Goal: Task Accomplishment & Management: Manage account settings

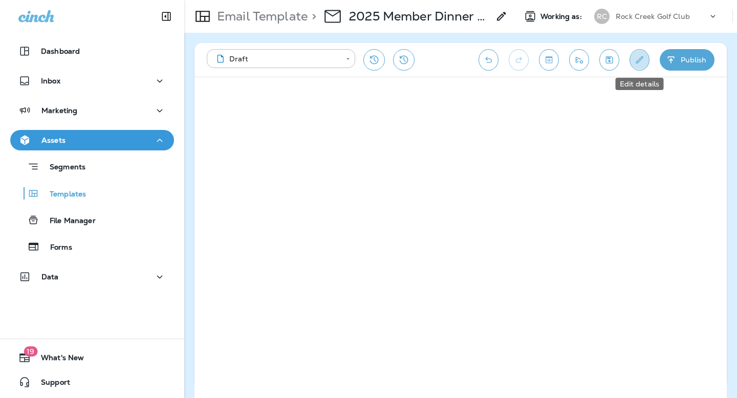
click at [641, 61] on icon "Edit details" at bounding box center [639, 60] width 11 height 10
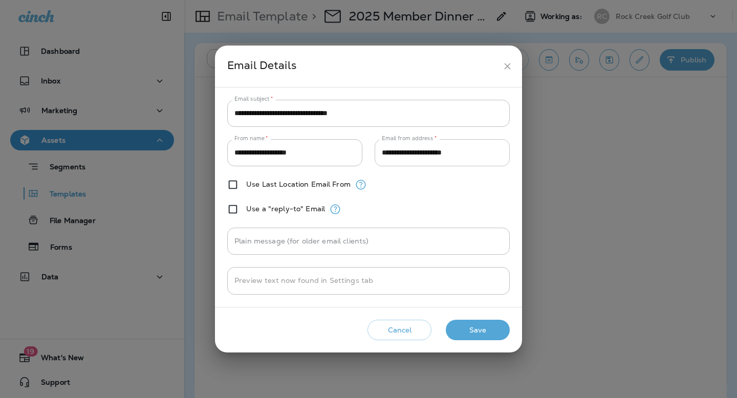
click at [446, 152] on input "**********" at bounding box center [442, 152] width 135 height 27
paste input "text"
type input "**********"
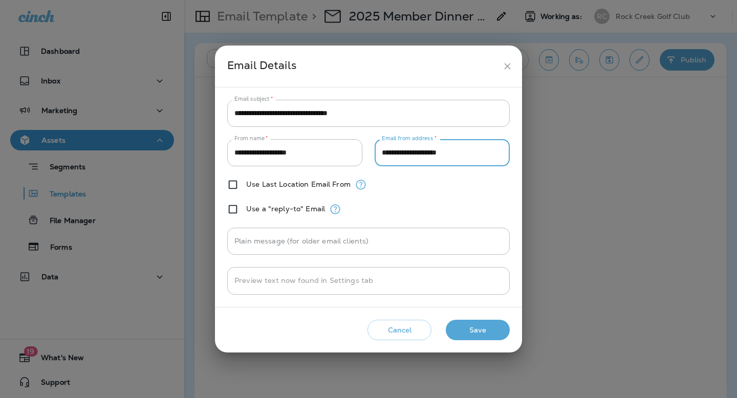
click at [474, 326] on button "Save" at bounding box center [478, 330] width 64 height 21
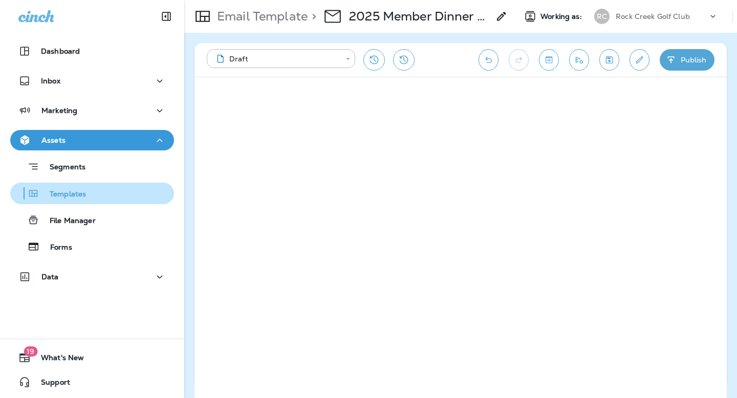
click at [90, 197] on div "Templates" at bounding box center [92, 193] width 156 height 15
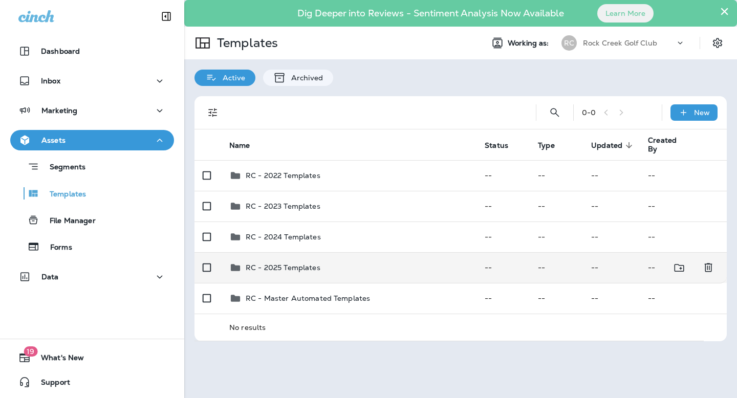
click at [309, 273] on div "RC - 2025 Templates" at bounding box center [283, 268] width 75 height 12
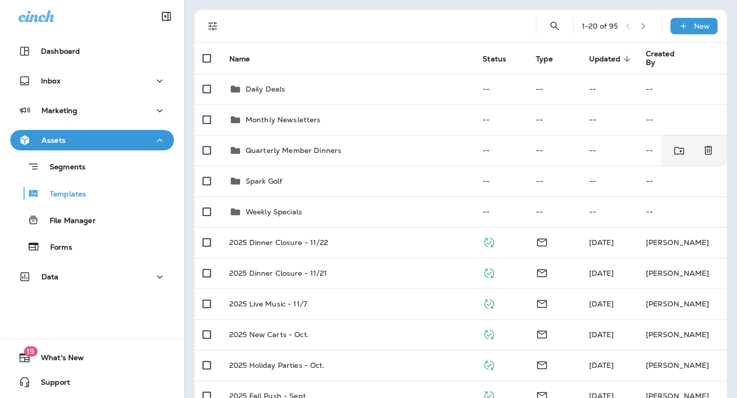
scroll to position [95, 0]
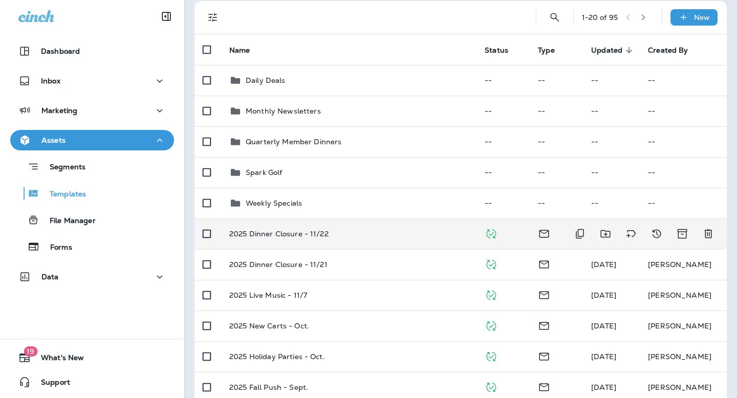
click at [293, 234] on p "2025 Dinner Closure - 11/22" at bounding box center [278, 234] width 99 height 8
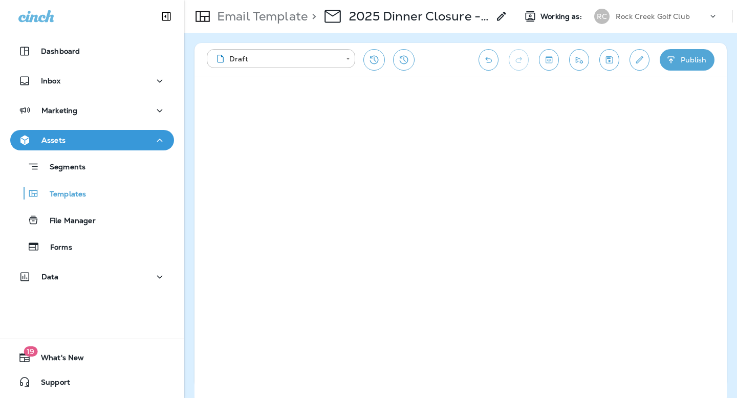
click at [640, 59] on icon "Edit details" at bounding box center [639, 60] width 11 height 10
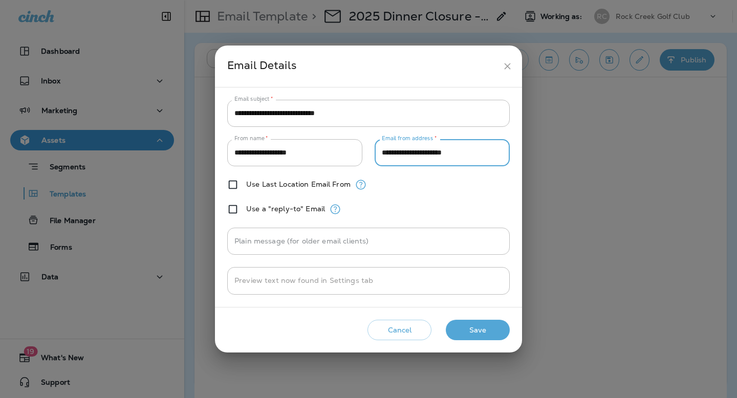
click at [436, 152] on input "**********" at bounding box center [442, 152] width 135 height 27
paste input "text"
type input "**********"
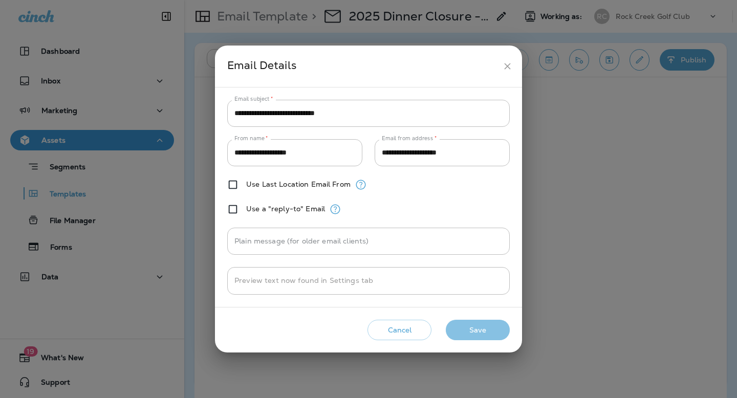
click at [473, 330] on button "Save" at bounding box center [478, 330] width 64 height 21
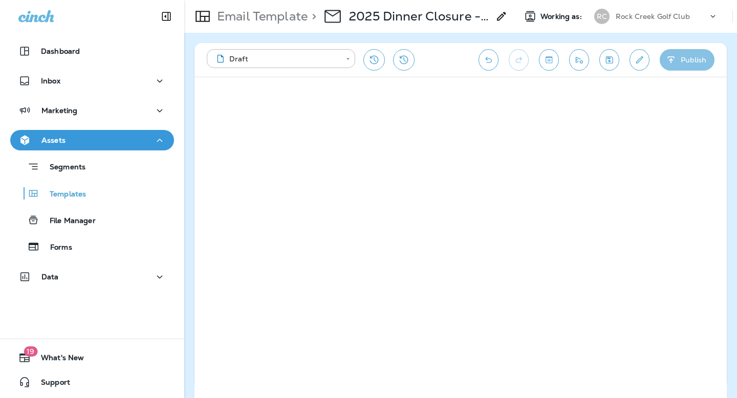
click at [674, 66] on button "Publish" at bounding box center [687, 59] width 55 height 21
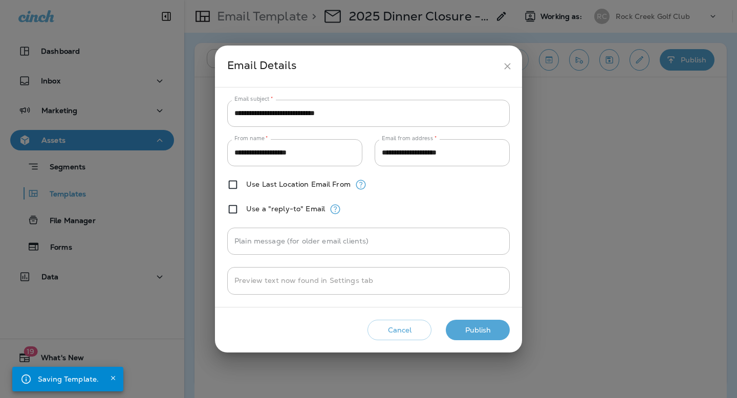
click at [474, 325] on button "Publish" at bounding box center [478, 330] width 64 height 21
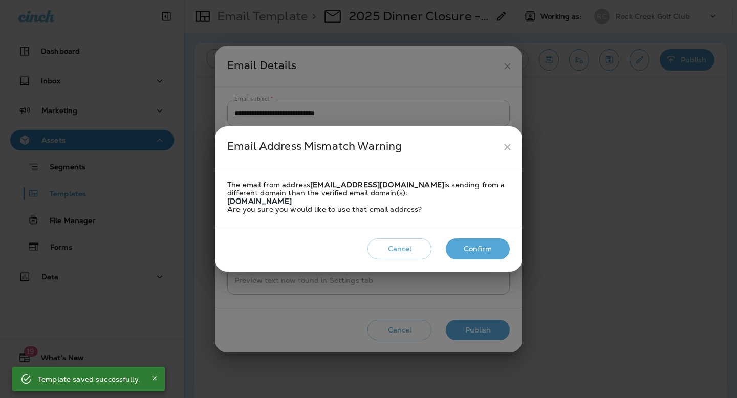
click at [473, 237] on div "Cancel Confirm" at bounding box center [368, 248] width 291 height 29
click at [472, 247] on button "Confirm" at bounding box center [478, 249] width 64 height 21
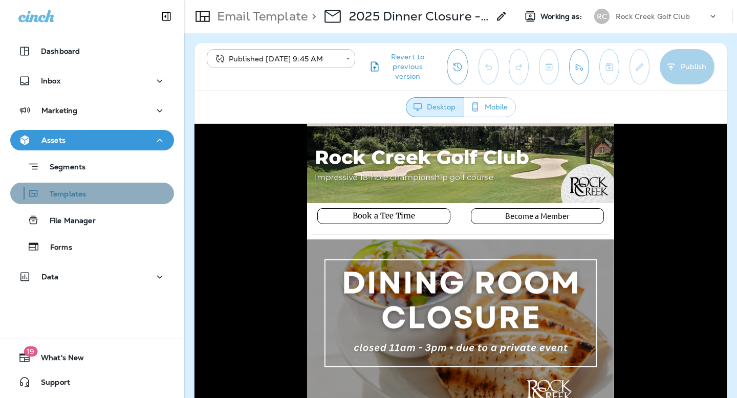
click at [64, 198] on p "Templates" at bounding box center [62, 195] width 47 height 10
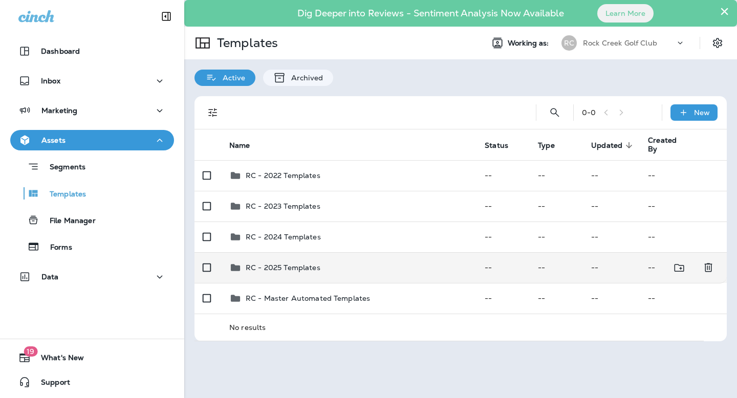
click at [301, 266] on p "RC - 2025 Templates" at bounding box center [283, 268] width 75 height 8
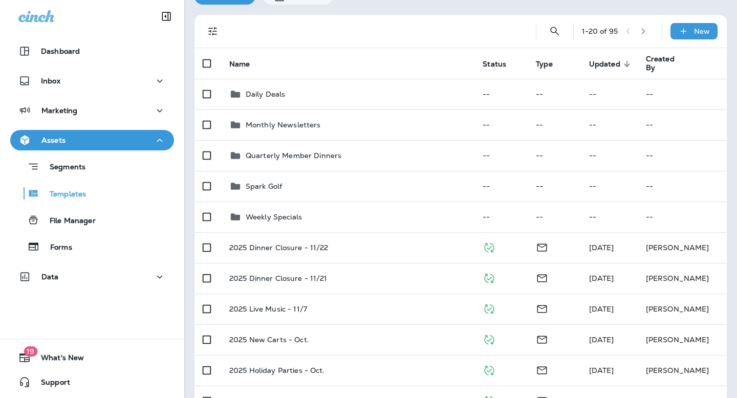
scroll to position [90, 0]
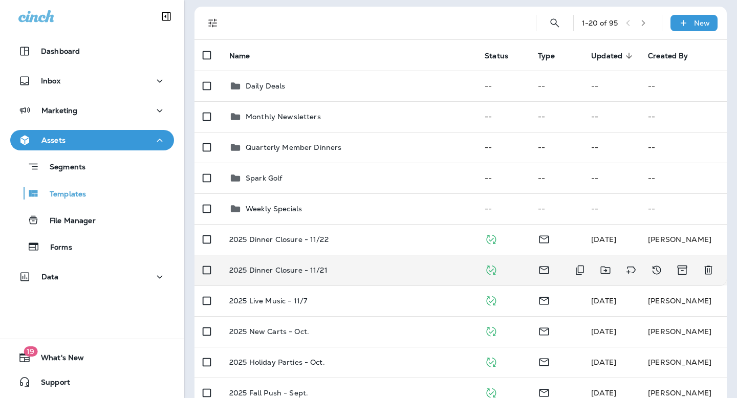
click at [312, 275] on td "2025 Dinner Closure - 11/21" at bounding box center [348, 270] width 255 height 31
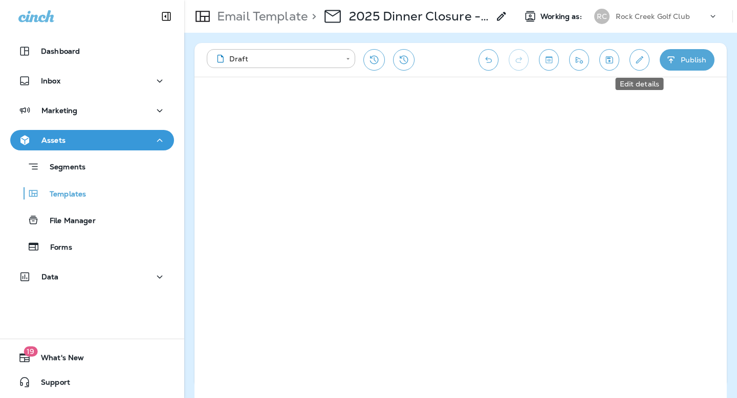
click at [635, 65] on button "Edit details" at bounding box center [640, 59] width 20 height 21
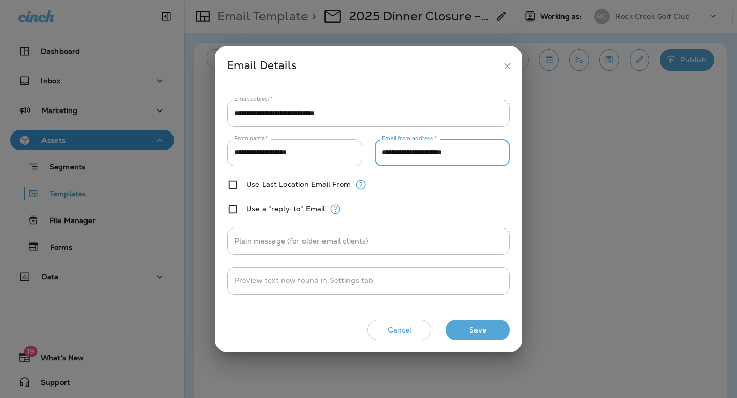
click at [472, 155] on input "**********" at bounding box center [442, 152] width 135 height 27
paste input "text"
type input "**********"
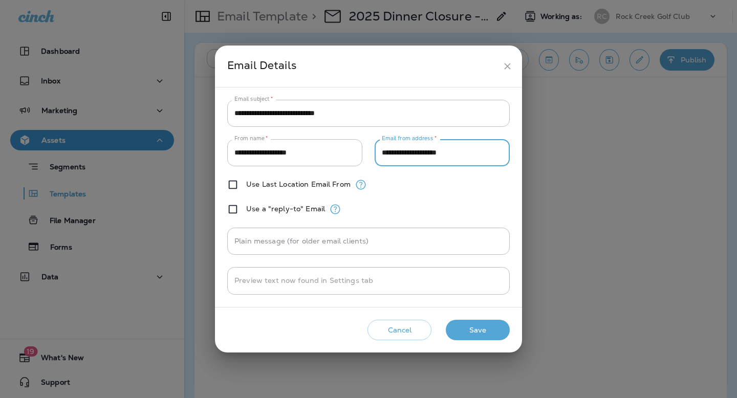
click at [475, 334] on button "Save" at bounding box center [478, 330] width 64 height 21
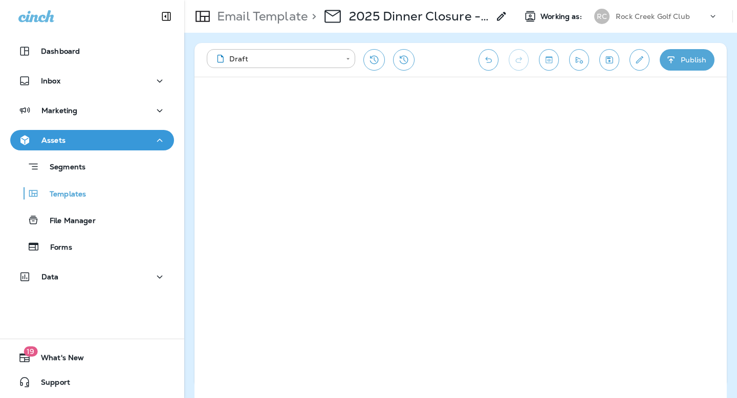
click at [676, 65] on button "Publish" at bounding box center [687, 59] width 55 height 21
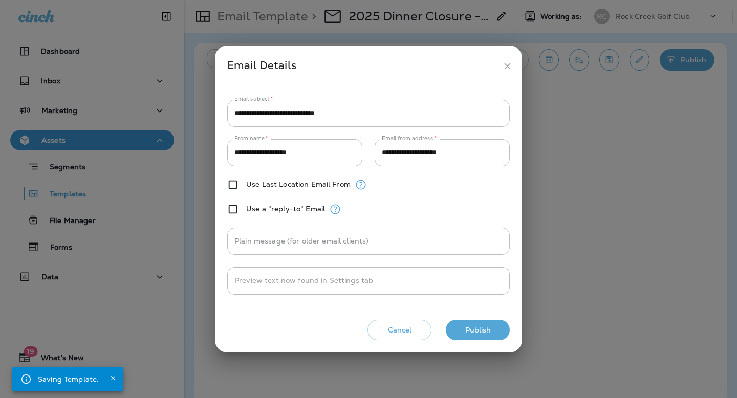
click at [481, 334] on button "Publish" at bounding box center [478, 330] width 64 height 21
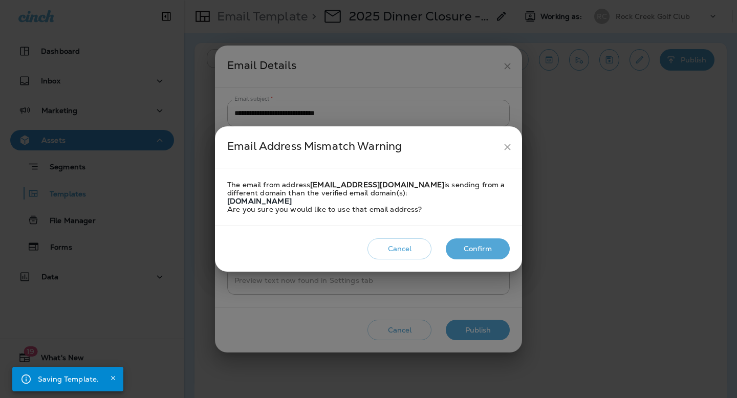
click at [484, 247] on button "Confirm" at bounding box center [478, 249] width 64 height 21
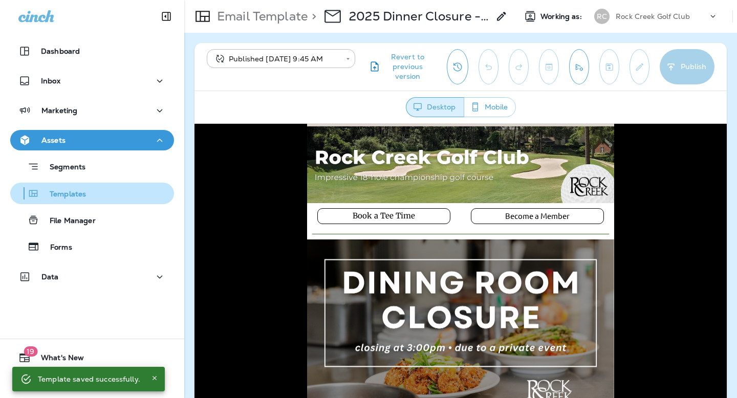
click at [64, 193] on p "Templates" at bounding box center [62, 195] width 47 height 10
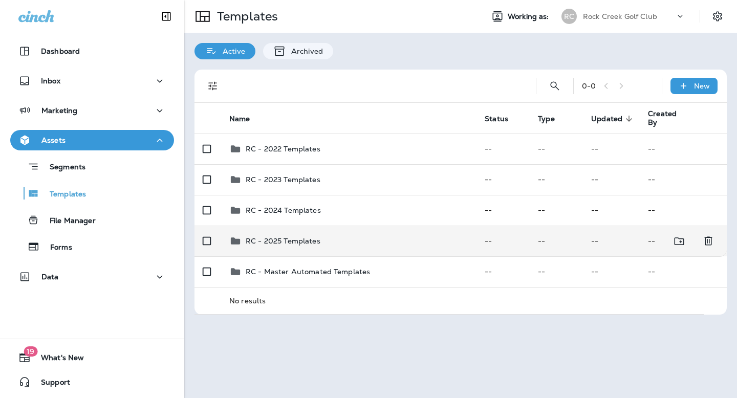
click at [295, 250] on tbody "RC - 2022 Templates -- -- -- -- RC - 2023 Templates -- -- -- -- RC - 2024 Templ…" at bounding box center [460, 224] width 532 height 181
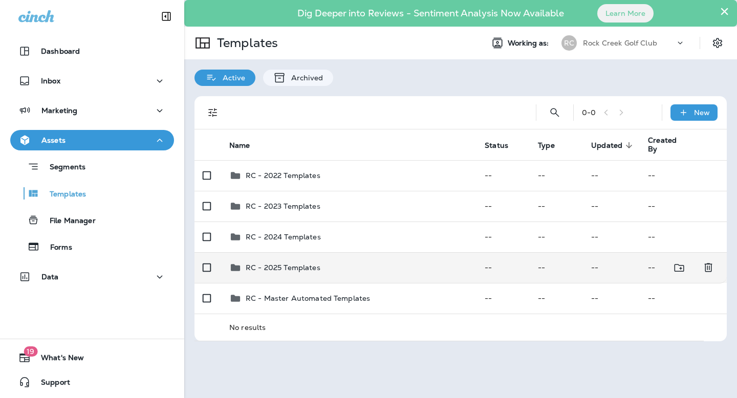
click at [309, 264] on p "RC - 2025 Templates" at bounding box center [283, 268] width 75 height 8
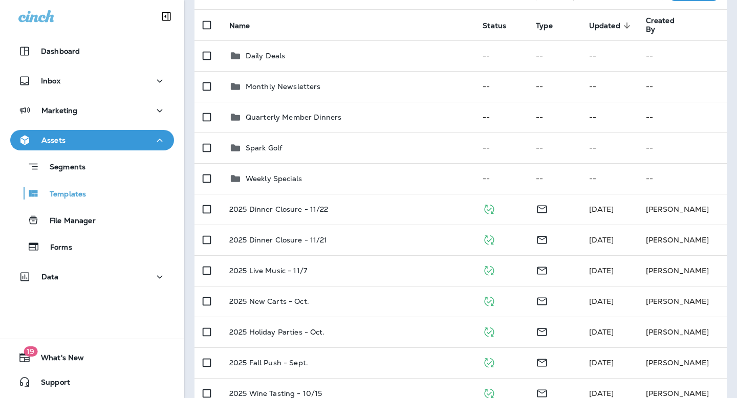
scroll to position [133, 0]
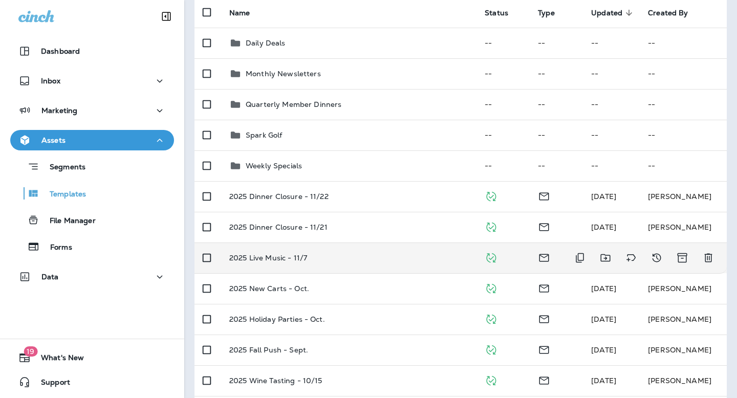
click at [298, 258] on p "2025 Live Music - 11/7" at bounding box center [268, 258] width 78 height 8
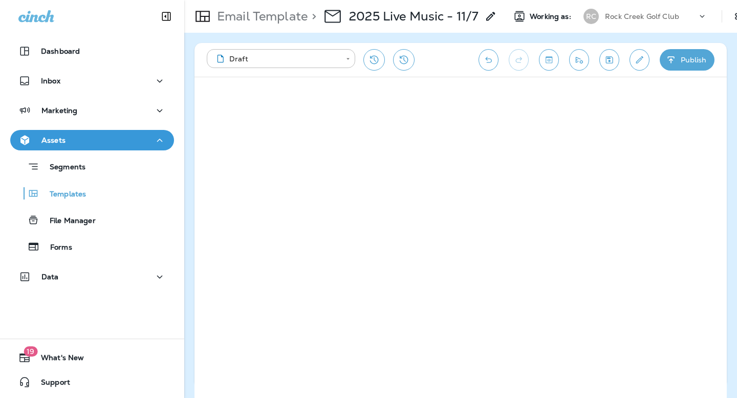
click at [639, 62] on icon "Edit details" at bounding box center [639, 60] width 11 height 10
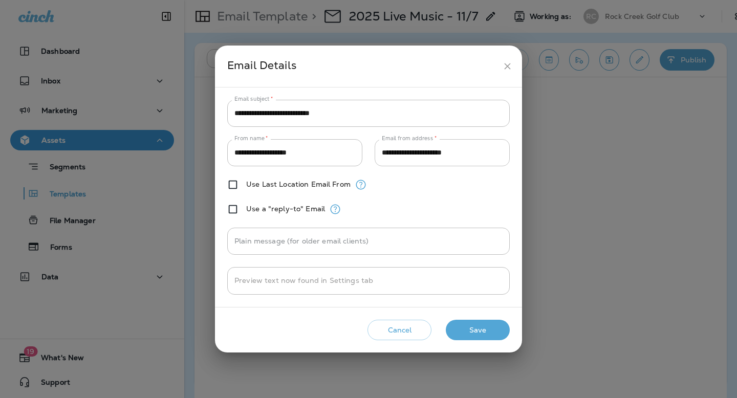
click at [444, 157] on input "**********" at bounding box center [442, 152] width 135 height 27
paste input "text"
type input "**********"
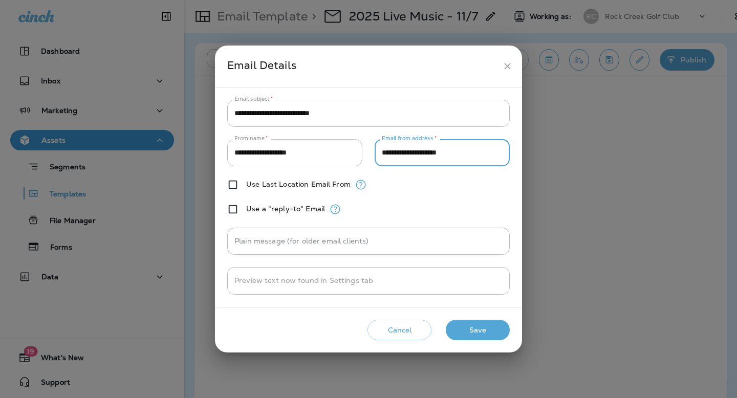
click at [479, 325] on button "Save" at bounding box center [478, 330] width 64 height 21
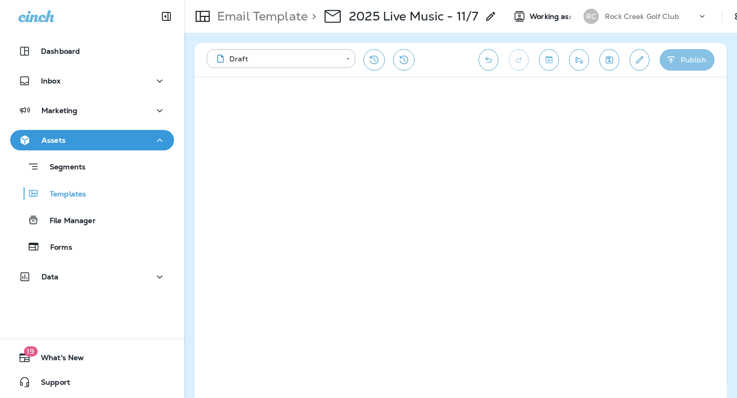
click at [695, 55] on button "Publish" at bounding box center [687, 59] width 55 height 21
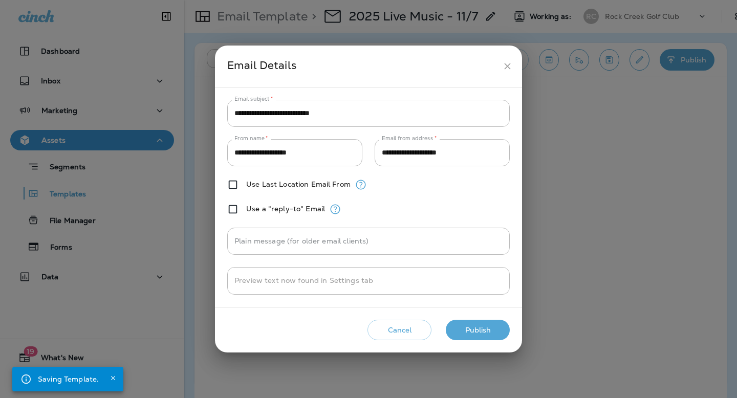
click at [466, 322] on button "Publish" at bounding box center [478, 330] width 64 height 21
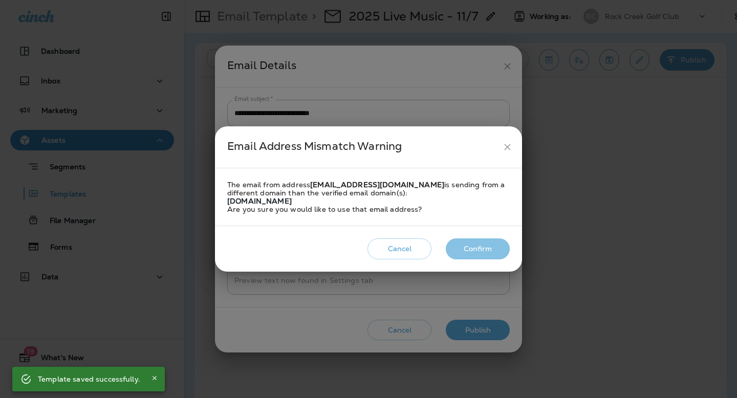
click at [470, 248] on button "Confirm" at bounding box center [478, 249] width 64 height 21
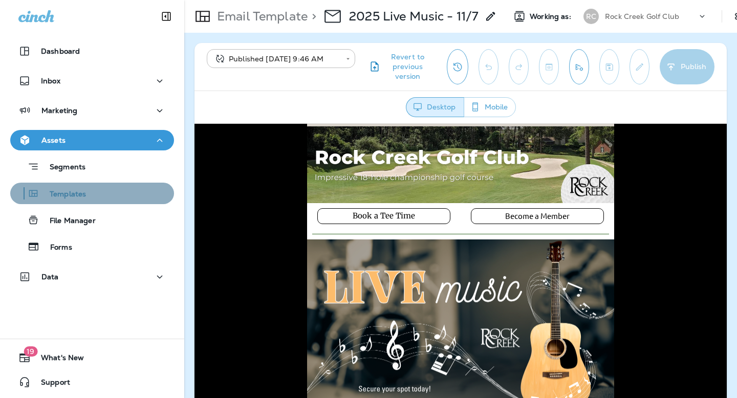
click at [78, 198] on p "Templates" at bounding box center [62, 195] width 47 height 10
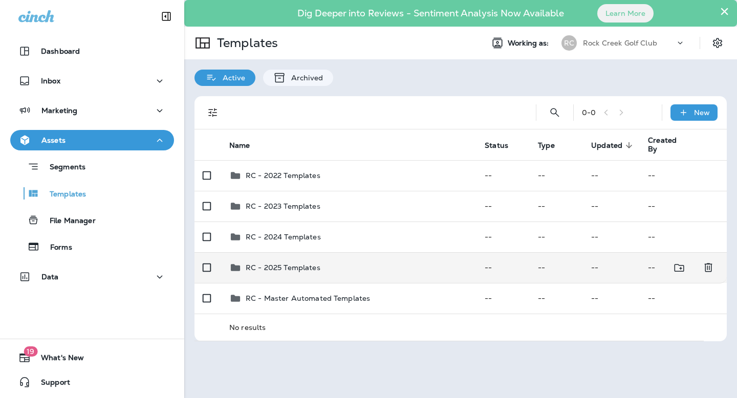
click at [347, 268] on div "RC - 2025 Templates" at bounding box center [348, 268] width 239 height 12
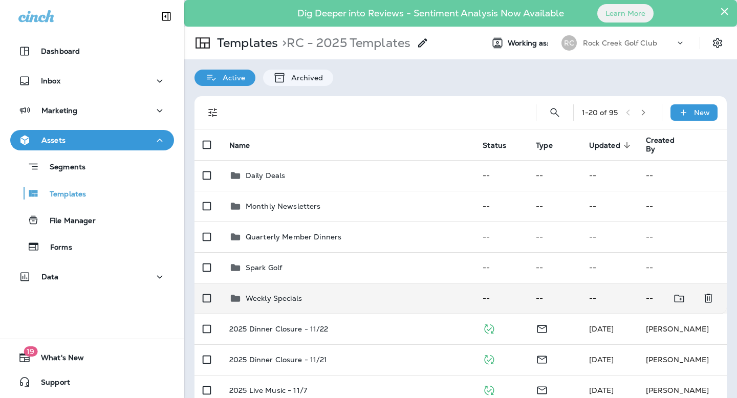
click at [280, 299] on p "Weekly Specials" at bounding box center [274, 298] width 56 height 8
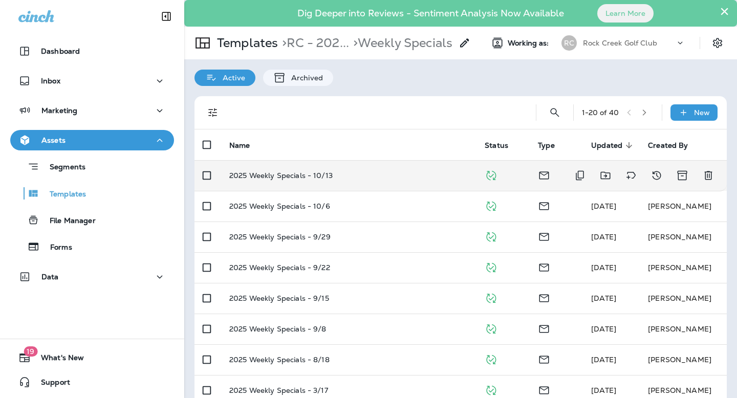
click at [299, 181] on td "2025 Weekly Specials - 10/13" at bounding box center [348, 175] width 255 height 31
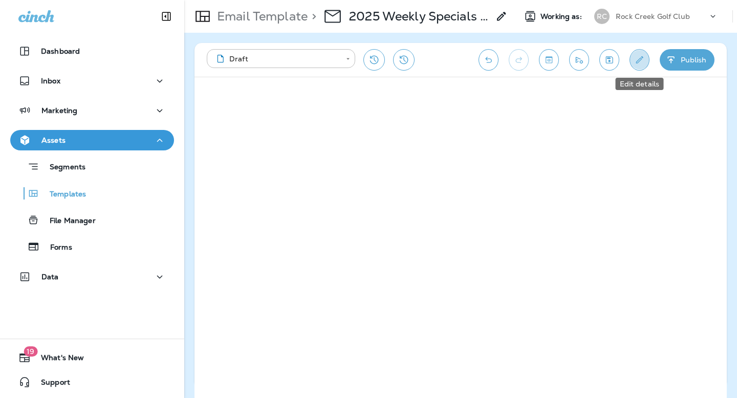
click at [634, 66] on button "Edit details" at bounding box center [640, 59] width 20 height 21
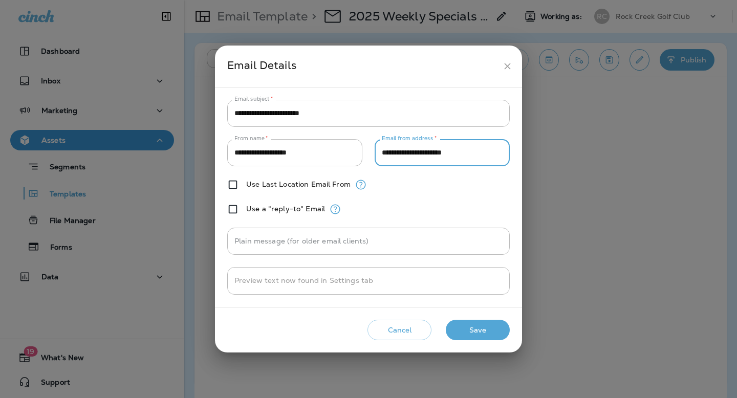
click at [488, 160] on input "**********" at bounding box center [442, 152] width 135 height 27
paste input "text"
type input "**********"
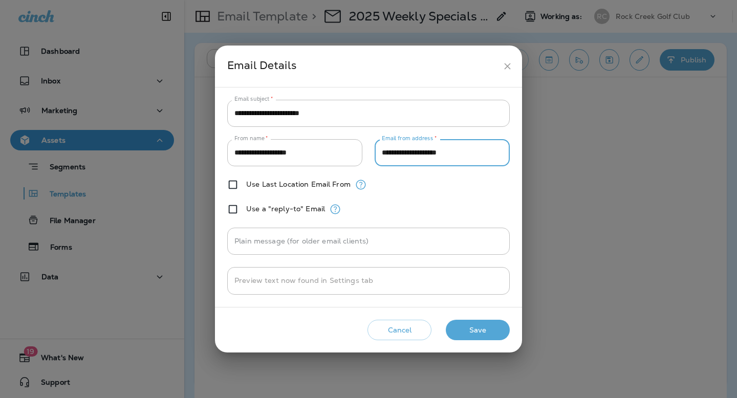
click at [479, 334] on button "Save" at bounding box center [478, 330] width 64 height 21
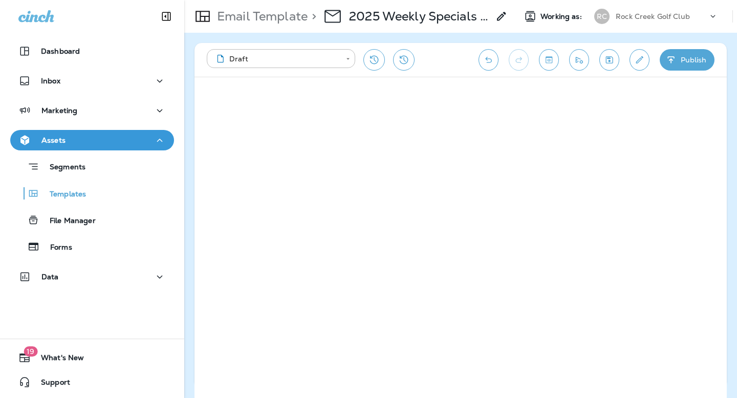
click at [669, 57] on icon "button" at bounding box center [670, 59] width 7 height 7
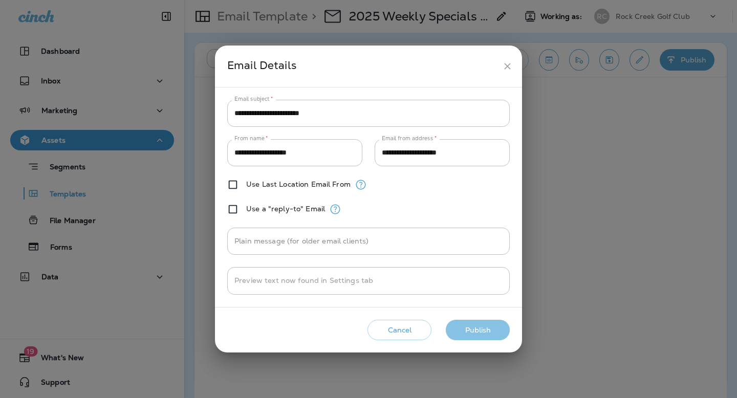
click at [475, 329] on button "Publish" at bounding box center [478, 330] width 64 height 21
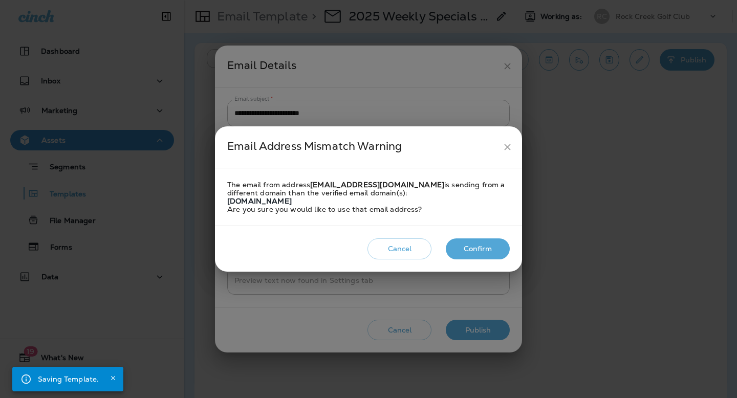
click at [478, 245] on button "Confirm" at bounding box center [478, 249] width 64 height 21
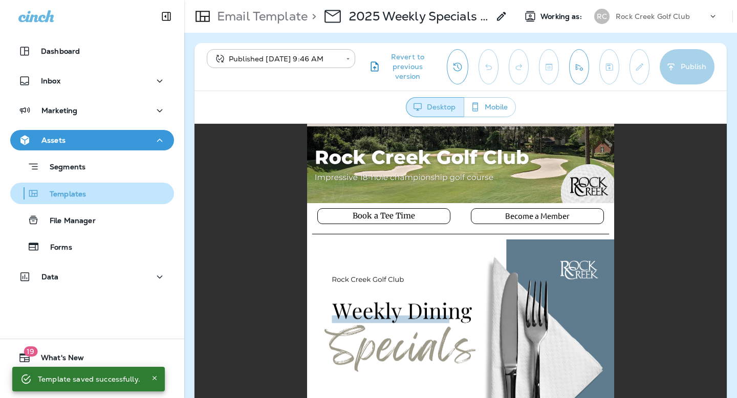
click at [89, 193] on div "Templates" at bounding box center [92, 193] width 156 height 15
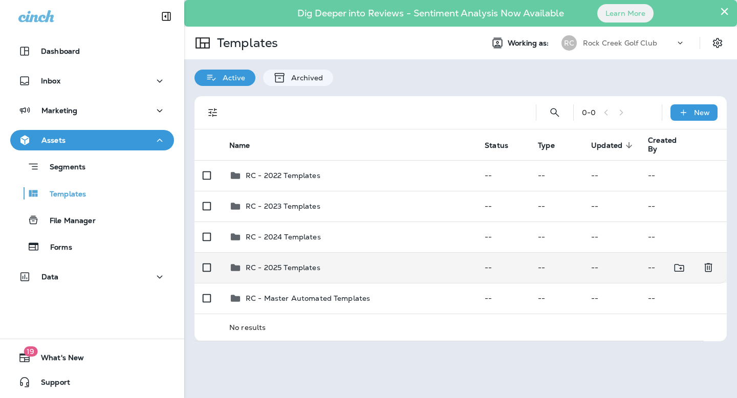
click at [292, 277] on td "RC - 2025 Templates" at bounding box center [348, 267] width 255 height 31
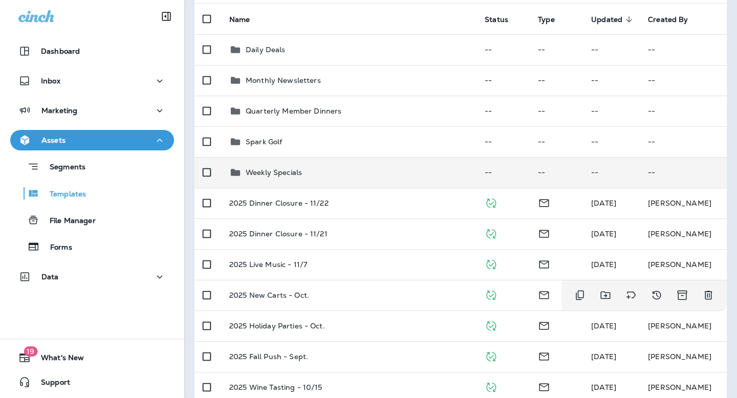
scroll to position [151, 0]
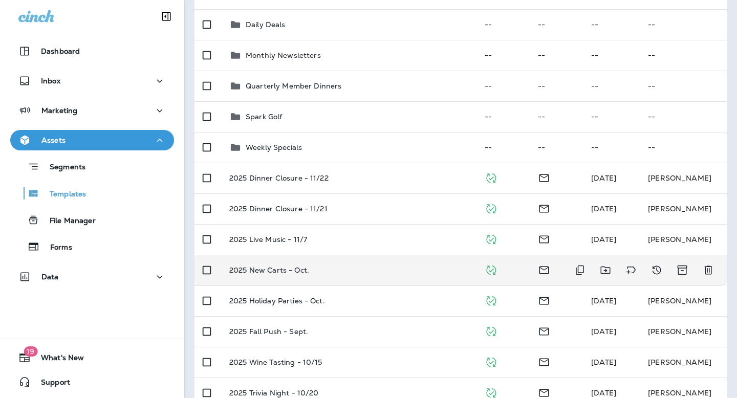
click at [320, 274] on div "2025 New Carts - Oct." at bounding box center [348, 270] width 239 height 8
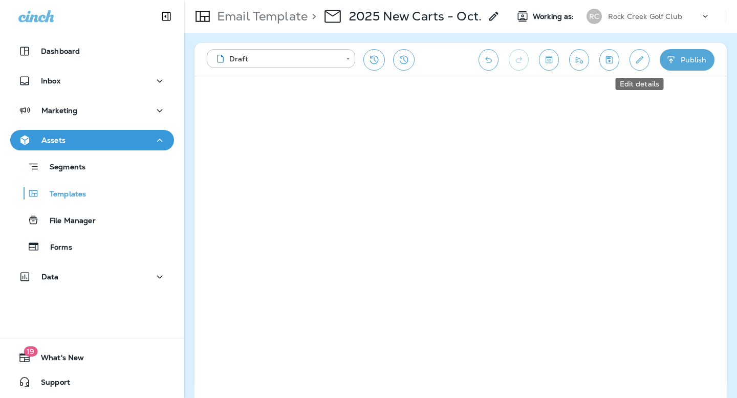
click at [635, 68] on button "Edit details" at bounding box center [640, 59] width 20 height 21
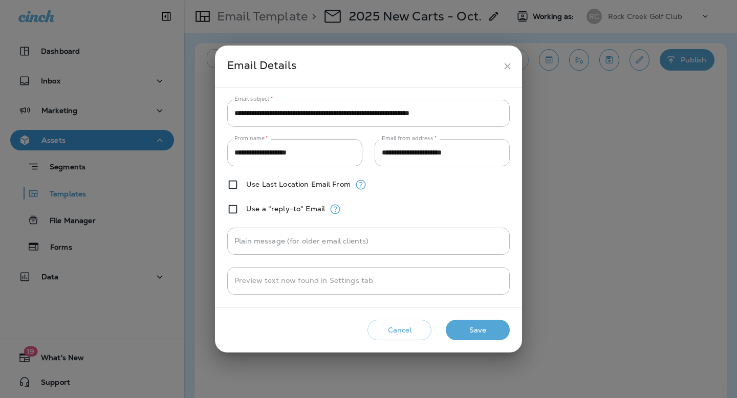
click at [473, 156] on input "**********" at bounding box center [442, 152] width 135 height 27
paste input "text"
type input "**********"
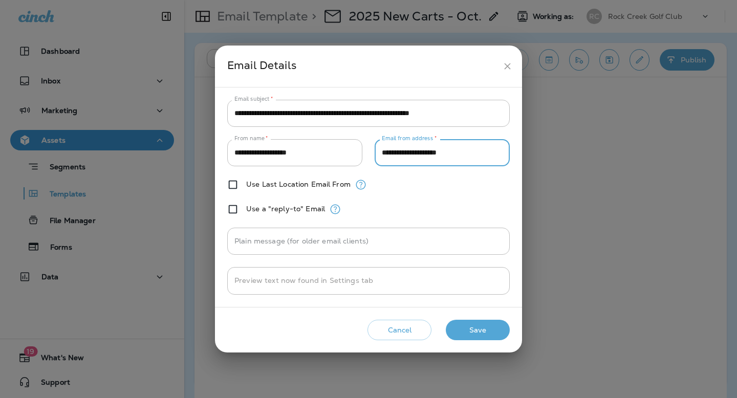
click at [469, 329] on button "Save" at bounding box center [478, 330] width 64 height 21
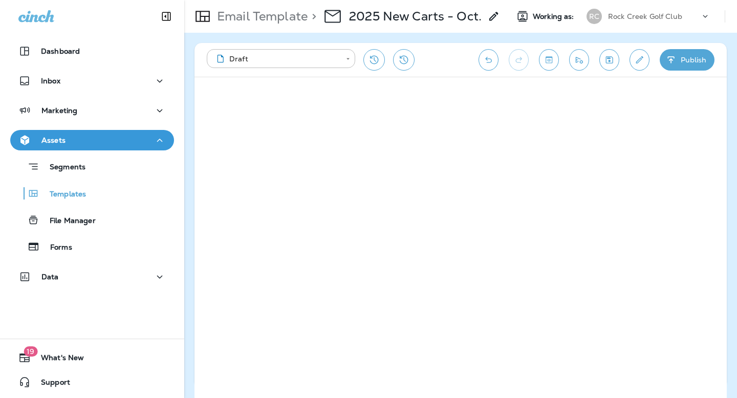
click at [668, 64] on icon "button" at bounding box center [671, 60] width 11 height 10
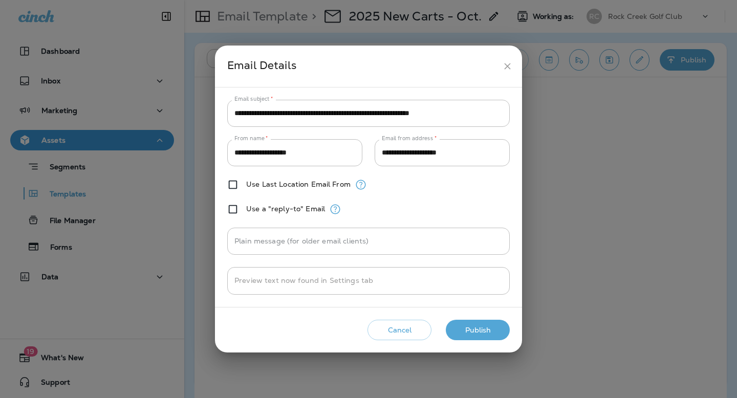
click at [464, 331] on button "Publish" at bounding box center [478, 330] width 64 height 21
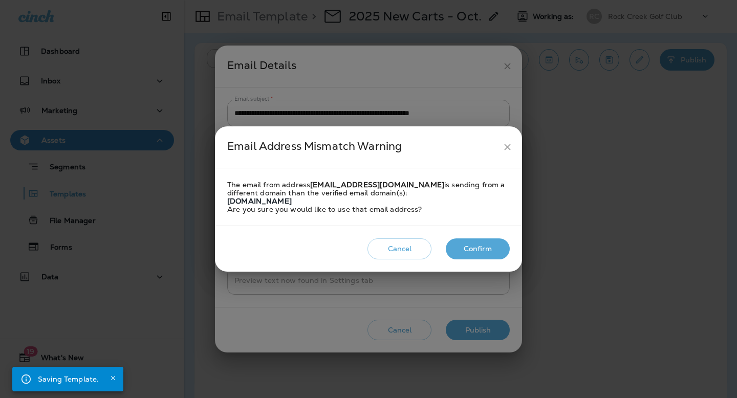
click at [466, 247] on button "Confirm" at bounding box center [478, 249] width 64 height 21
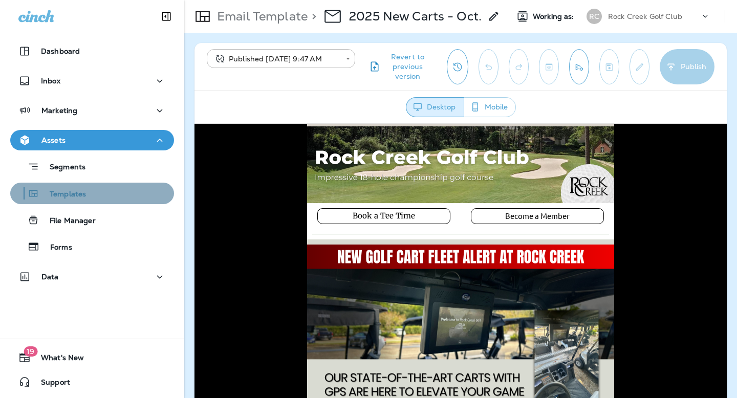
click at [119, 196] on div "Templates" at bounding box center [92, 193] width 156 height 15
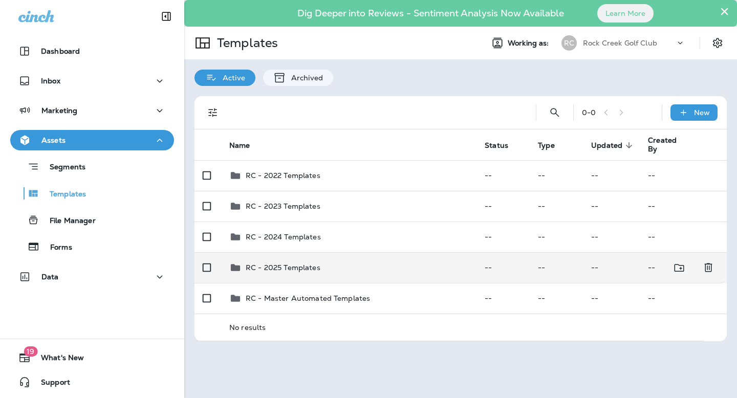
click at [300, 267] on p "RC - 2025 Templates" at bounding box center [283, 268] width 75 height 8
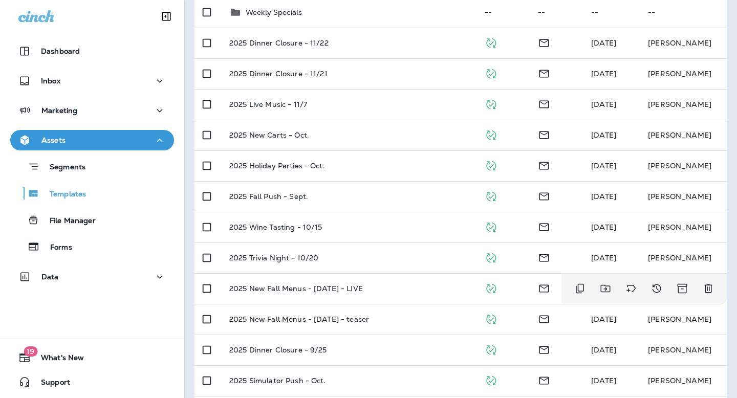
scroll to position [263, 0]
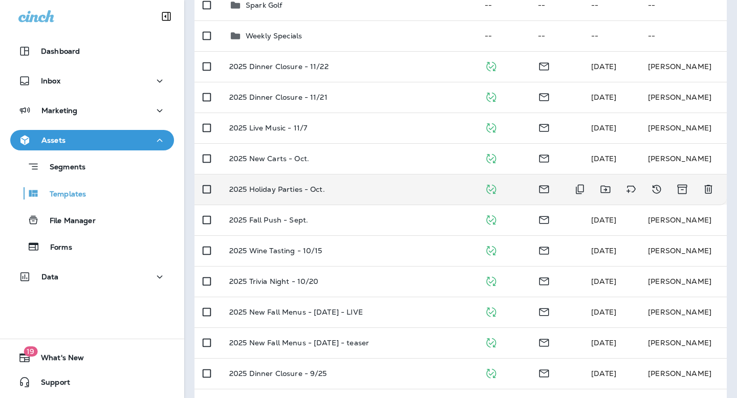
click at [306, 180] on td "2025 Holiday Parties - Oct." at bounding box center [348, 189] width 255 height 31
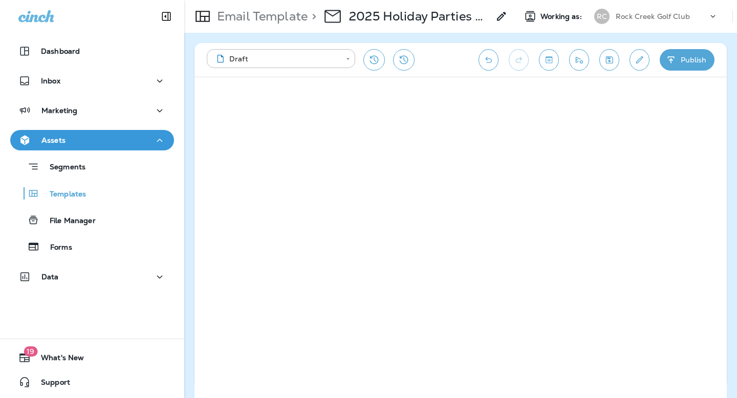
click at [640, 62] on icon "Edit details" at bounding box center [639, 60] width 11 height 10
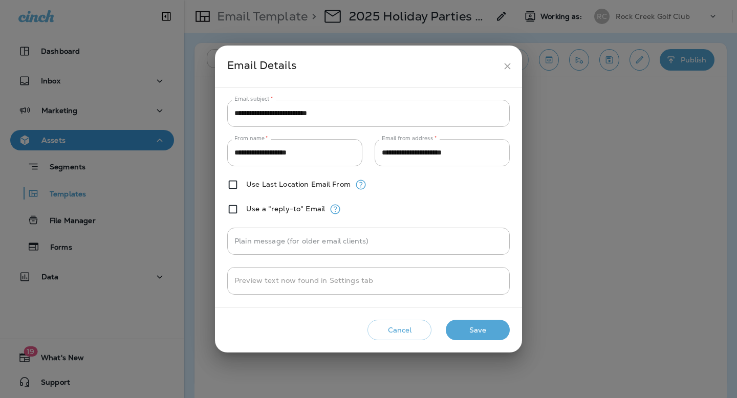
click at [463, 163] on input "**********" at bounding box center [442, 152] width 135 height 27
paste input "text"
type input "**********"
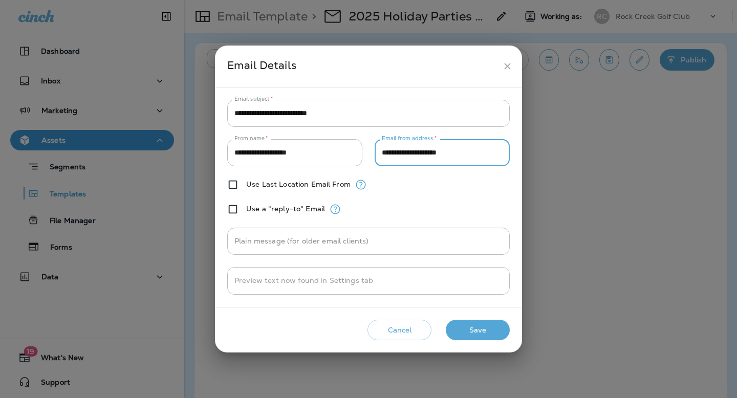
click at [470, 331] on button "Save" at bounding box center [478, 330] width 64 height 21
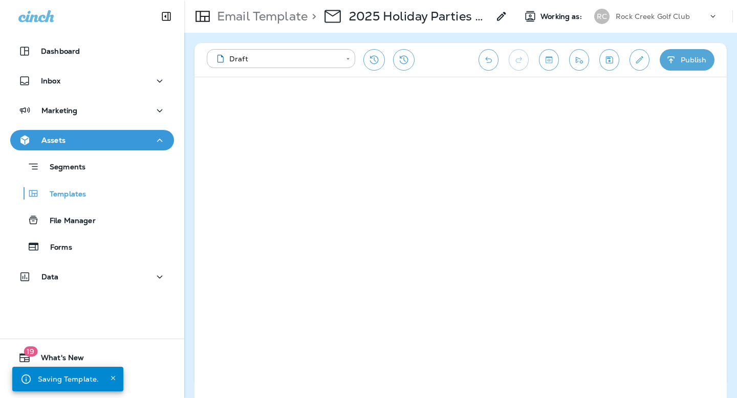
click at [681, 67] on button "Publish" at bounding box center [687, 59] width 55 height 21
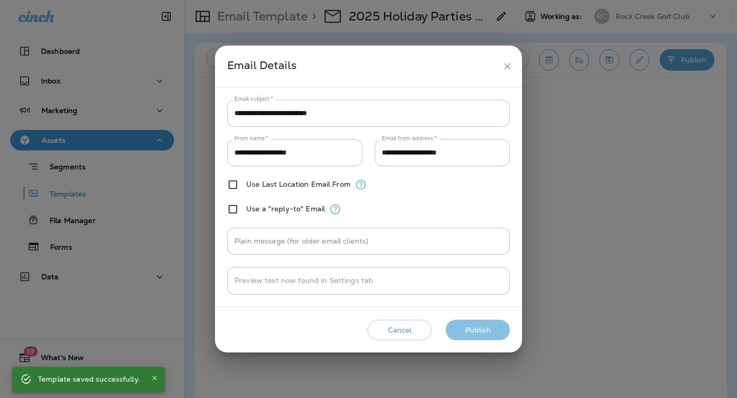
click at [478, 334] on button "Publish" at bounding box center [478, 330] width 64 height 21
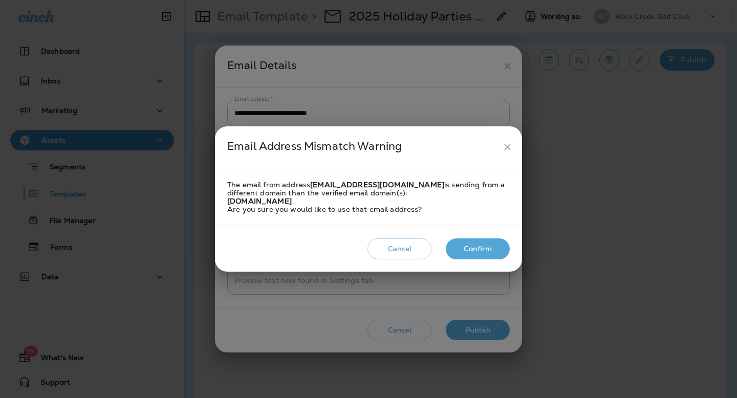
click at [505, 146] on icon "close" at bounding box center [507, 147] width 11 height 11
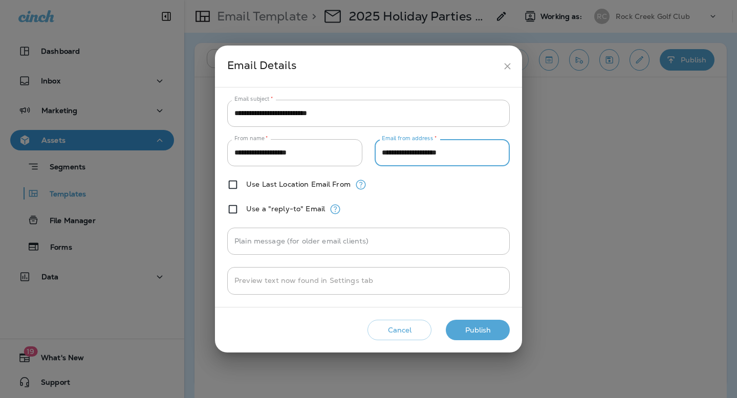
click at [430, 155] on input "**********" at bounding box center [442, 152] width 135 height 27
type input "**********"
click at [465, 333] on button "Publish" at bounding box center [478, 330] width 64 height 21
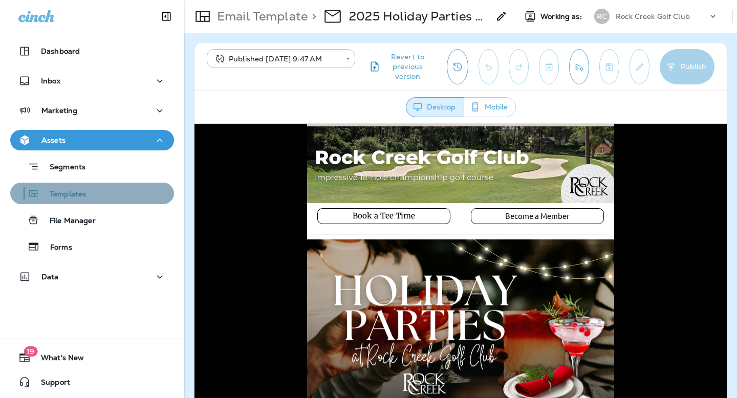
click at [117, 198] on div "Templates" at bounding box center [92, 193] width 156 height 15
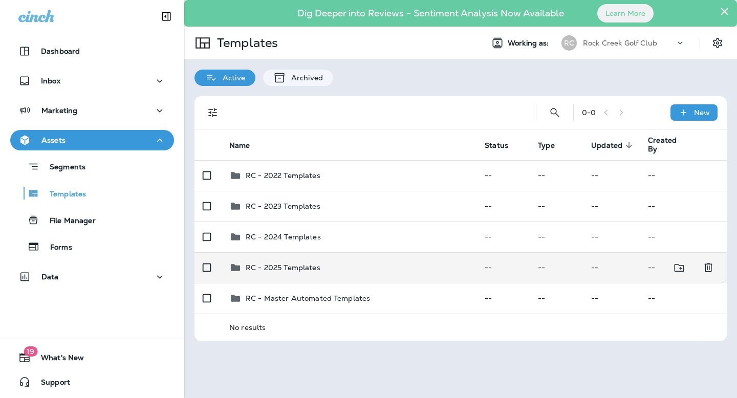
click at [294, 264] on p "RC - 2025 Templates" at bounding box center [283, 268] width 75 height 8
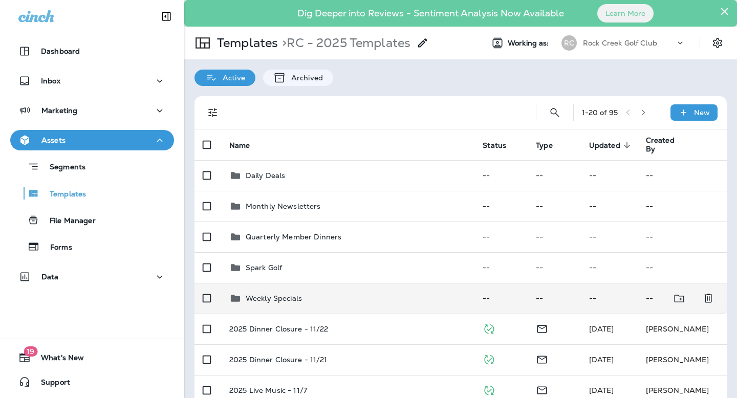
click at [279, 294] on p "Weekly Specials" at bounding box center [274, 298] width 56 height 8
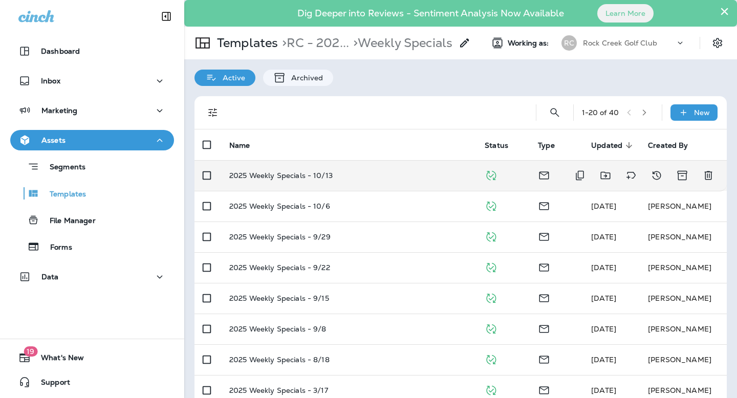
click at [294, 180] on td "2025 Weekly Specials - 10/13" at bounding box center [348, 175] width 255 height 31
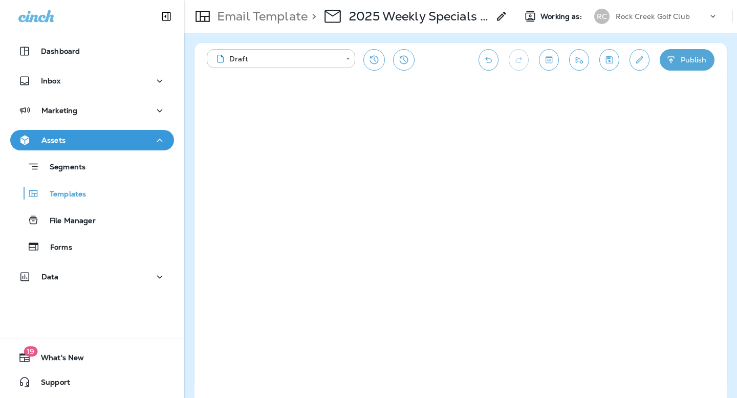
click at [634, 63] on icon "Edit details" at bounding box center [639, 60] width 11 height 10
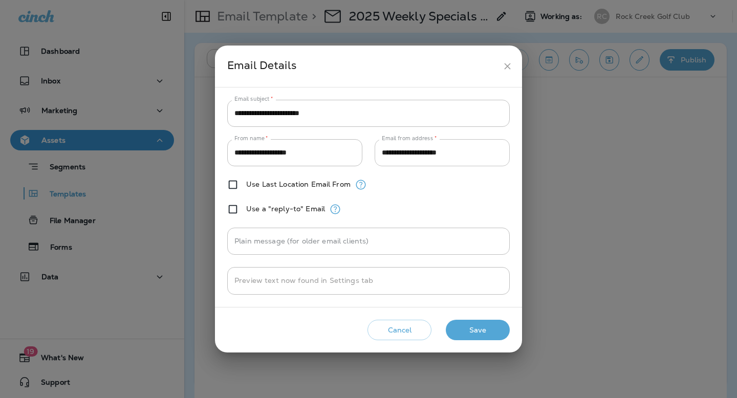
click at [452, 149] on input "**********" at bounding box center [442, 152] width 135 height 27
paste input "*"
type input "**********"
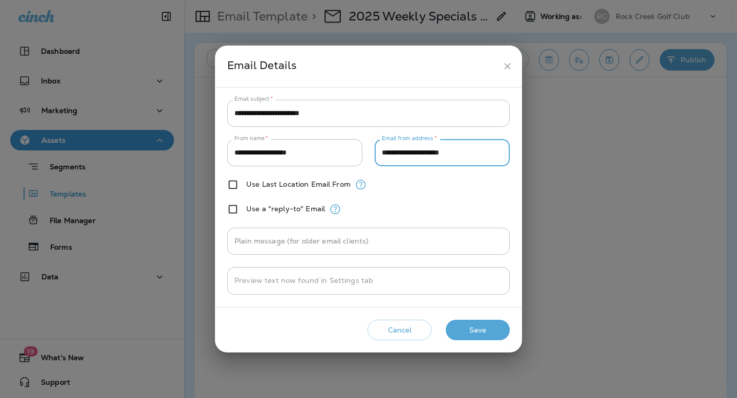
click at [466, 344] on div "**********" at bounding box center [368, 199] width 307 height 307
click at [469, 333] on button "Save" at bounding box center [478, 330] width 64 height 21
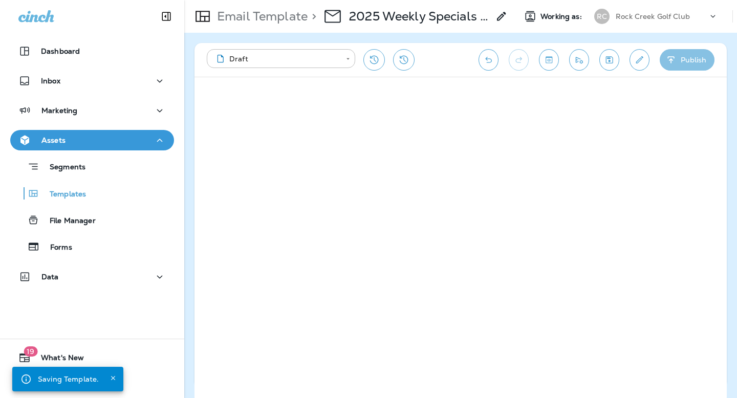
click at [691, 59] on button "Publish" at bounding box center [687, 59] width 55 height 21
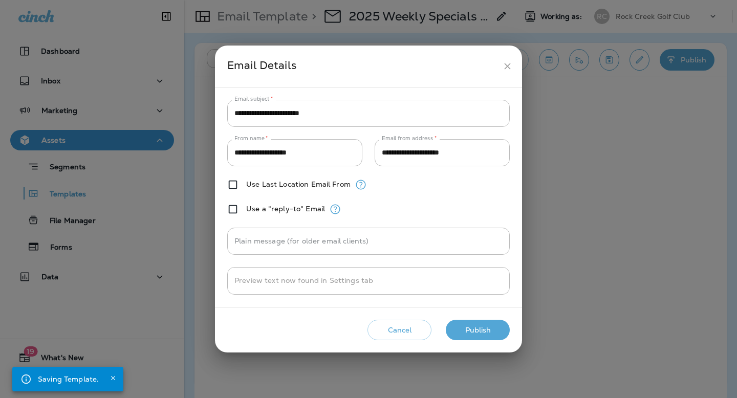
click at [472, 332] on button "Publish" at bounding box center [478, 330] width 64 height 21
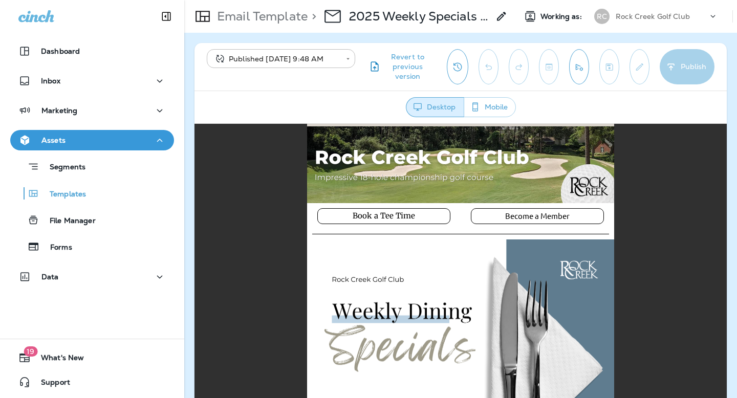
click at [260, 13] on p "Email Template" at bounding box center [260, 16] width 95 height 15
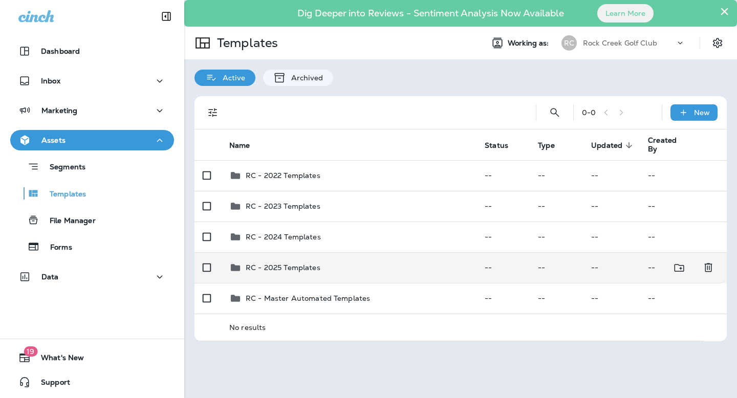
click at [292, 269] on p "RC - 2025 Templates" at bounding box center [283, 268] width 75 height 8
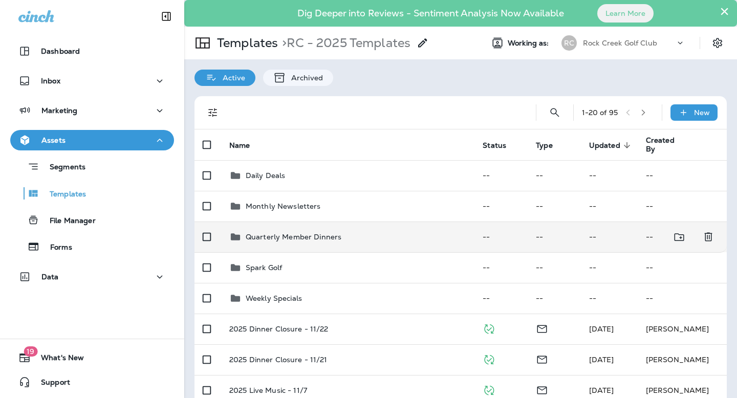
click at [300, 241] on p "Quarterly Member Dinners" at bounding box center [294, 237] width 96 height 8
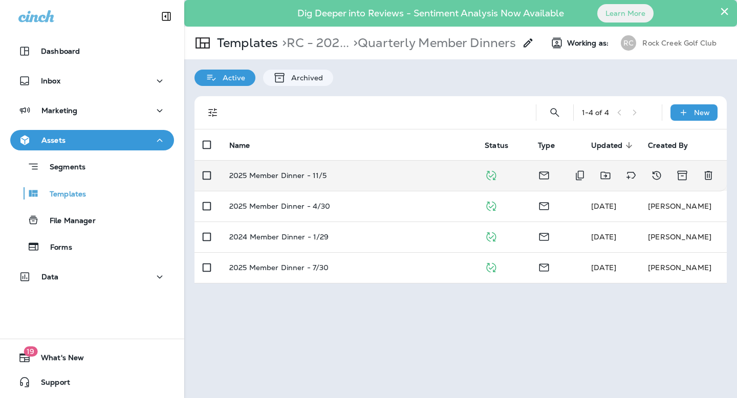
click at [314, 180] on td "2025 Member Dinner - 11/5" at bounding box center [348, 175] width 255 height 31
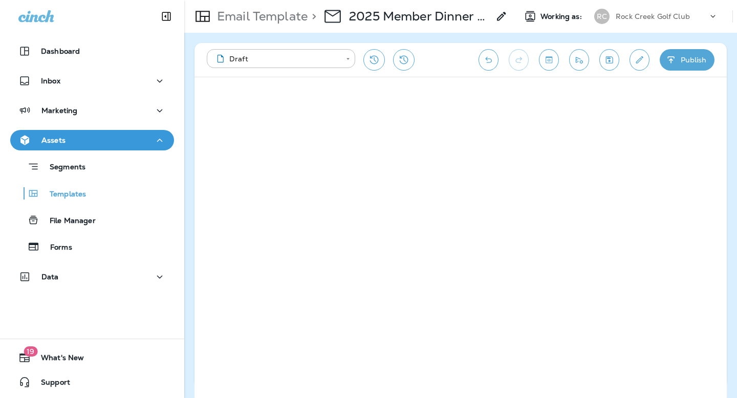
click at [640, 58] on icon "Edit details" at bounding box center [639, 59] width 7 height 7
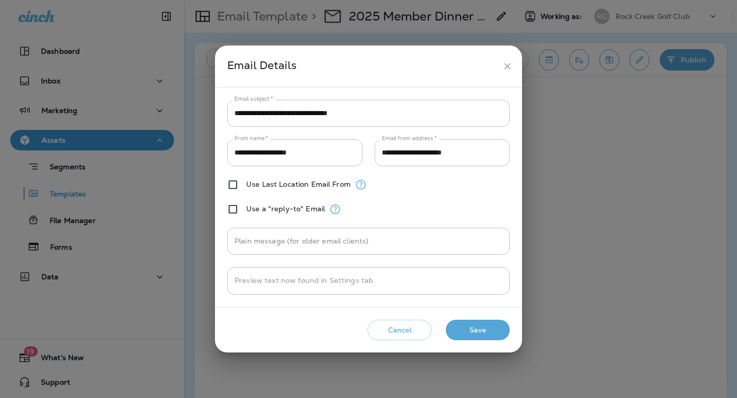
click at [468, 161] on input "**********" at bounding box center [442, 152] width 135 height 27
paste input "text"
type input "**********"
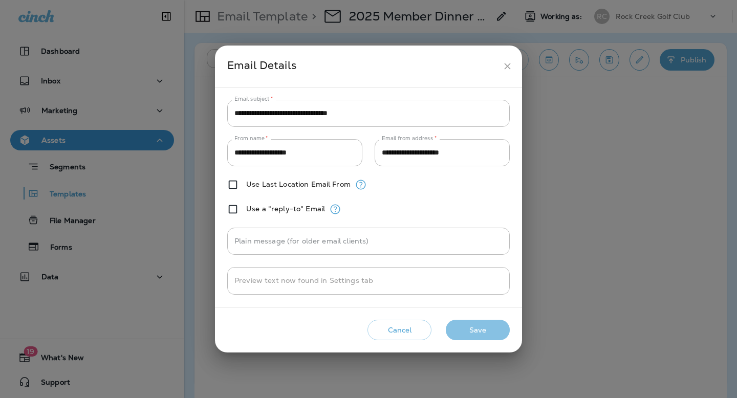
click at [469, 327] on button "Save" at bounding box center [478, 330] width 64 height 21
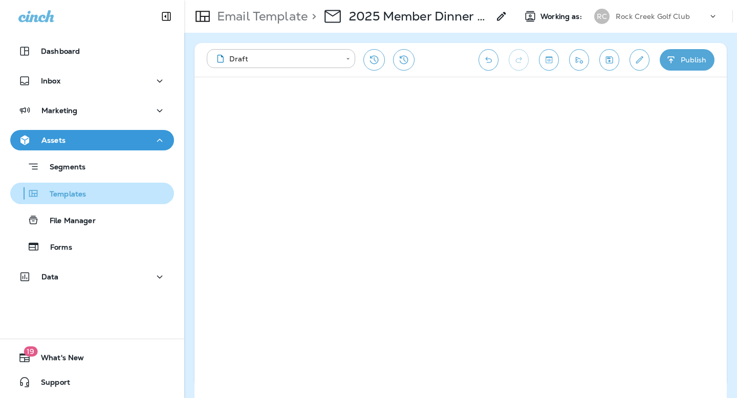
click at [92, 194] on div "Templates" at bounding box center [92, 193] width 156 height 15
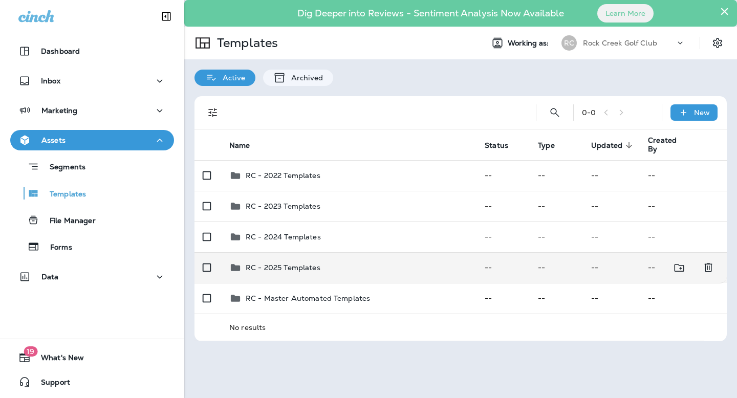
click at [298, 264] on p "RC - 2025 Templates" at bounding box center [283, 268] width 75 height 8
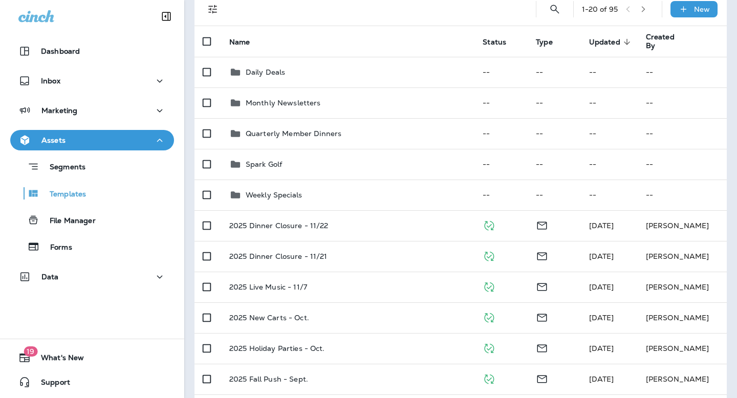
scroll to position [124, 0]
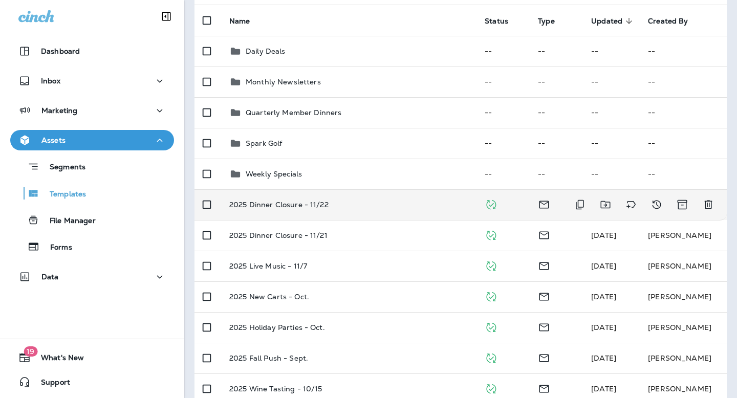
click at [300, 209] on td "2025 Dinner Closure - 11/22" at bounding box center [348, 204] width 255 height 31
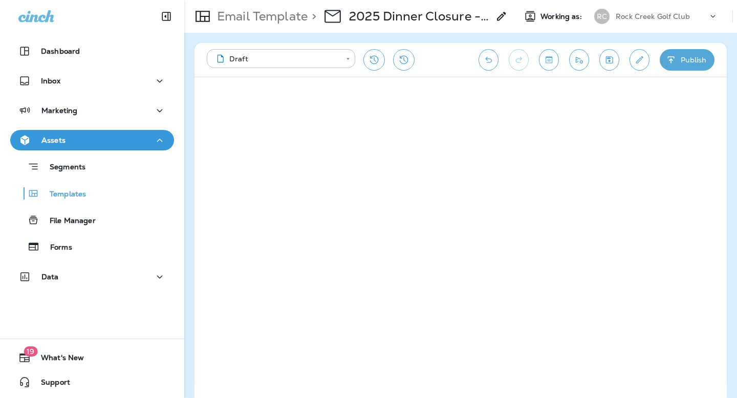
click at [640, 62] on icon "Edit details" at bounding box center [639, 60] width 11 height 10
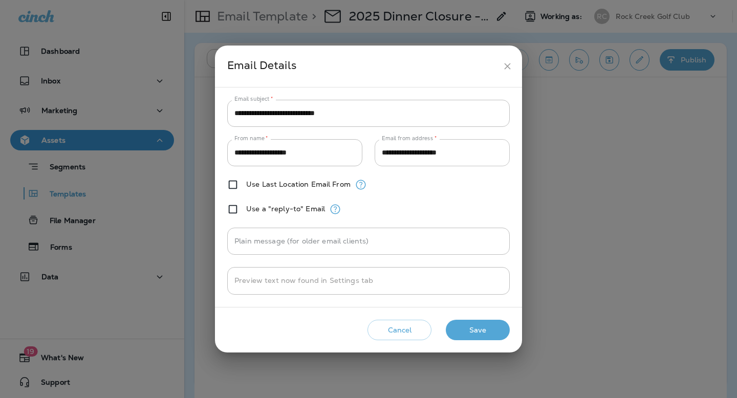
click at [488, 156] on input "**********" at bounding box center [442, 152] width 135 height 27
paste input "*"
type input "**********"
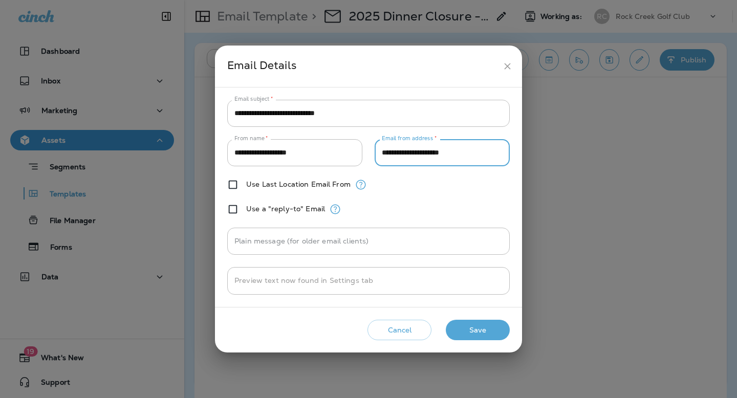
click at [472, 329] on button "Save" at bounding box center [478, 330] width 64 height 21
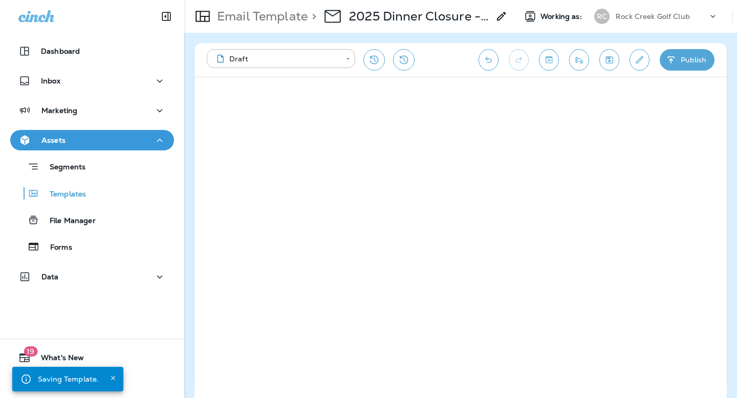
click at [679, 61] on button "Publish" at bounding box center [687, 59] width 55 height 21
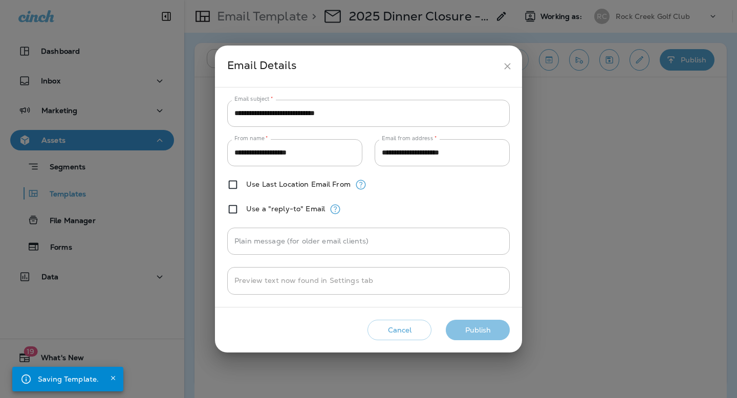
click at [483, 325] on button "Publish" at bounding box center [478, 330] width 64 height 21
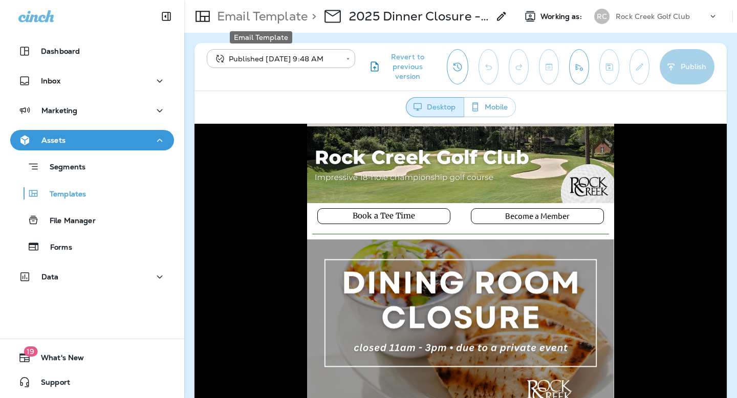
click at [282, 23] on p "Email Template" at bounding box center [260, 16] width 95 height 15
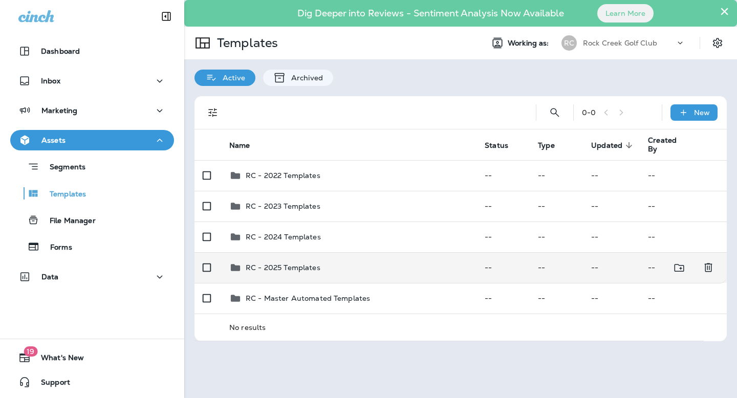
click at [301, 272] on div "RC - 2025 Templates" at bounding box center [283, 268] width 75 height 12
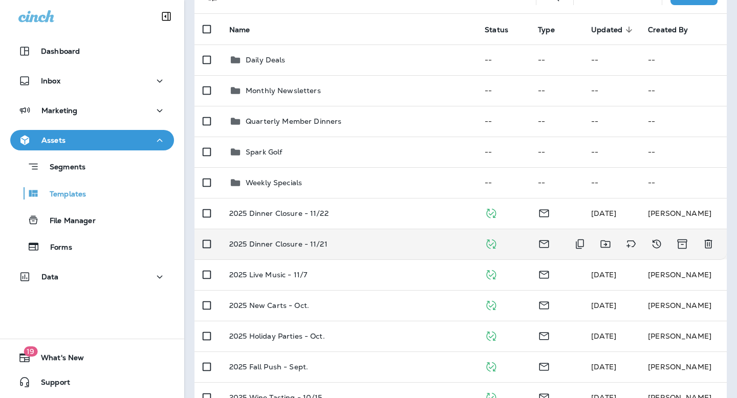
scroll to position [120, 0]
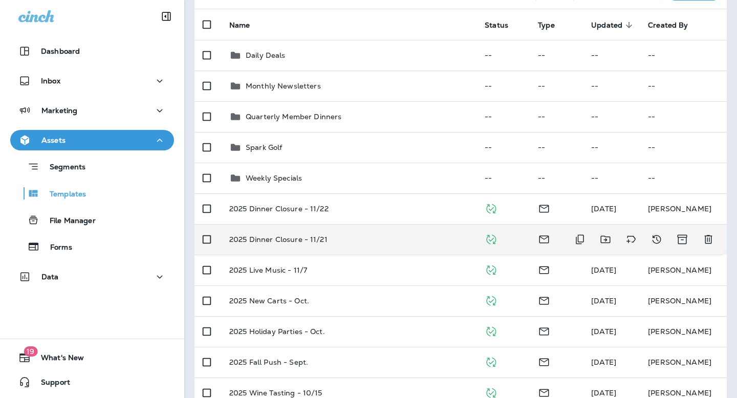
click at [319, 235] on p "2025 Dinner Closure - 11/21" at bounding box center [278, 239] width 98 height 8
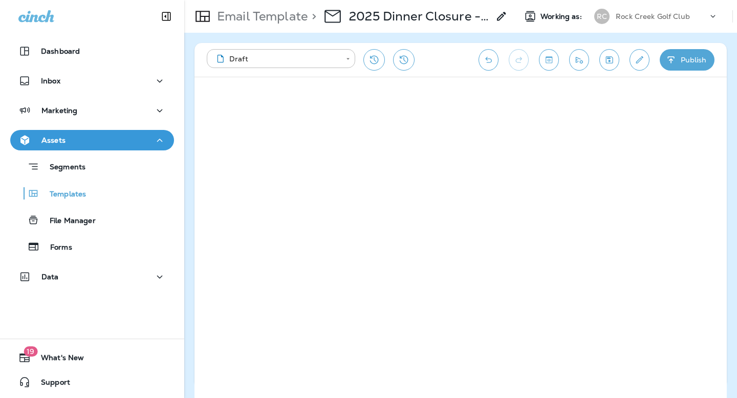
click at [640, 57] on icon "Edit details" at bounding box center [639, 60] width 11 height 10
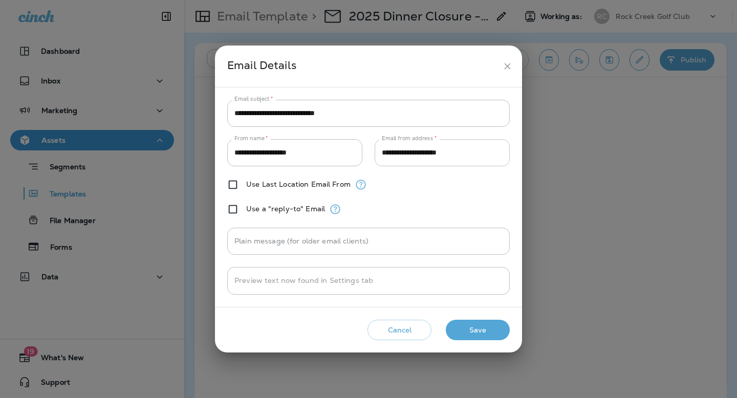
click at [493, 159] on input "**********" at bounding box center [442, 152] width 135 height 27
paste input "*"
type input "**********"
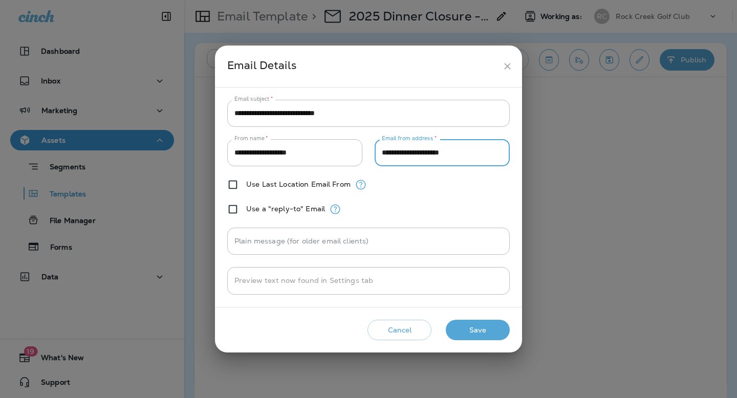
click at [482, 324] on button "Save" at bounding box center [478, 330] width 64 height 21
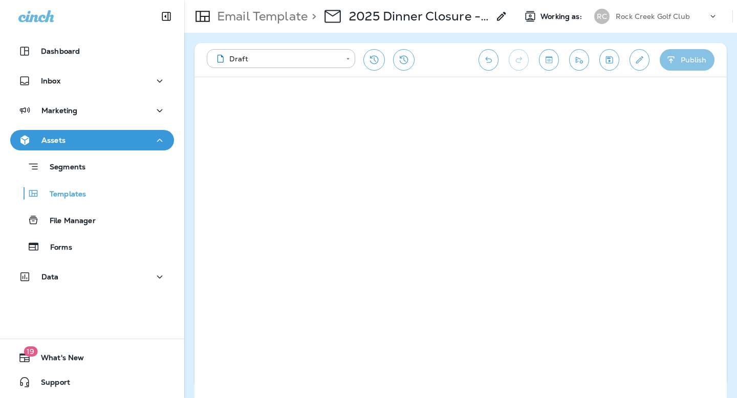
click at [671, 55] on icon "button" at bounding box center [671, 60] width 11 height 10
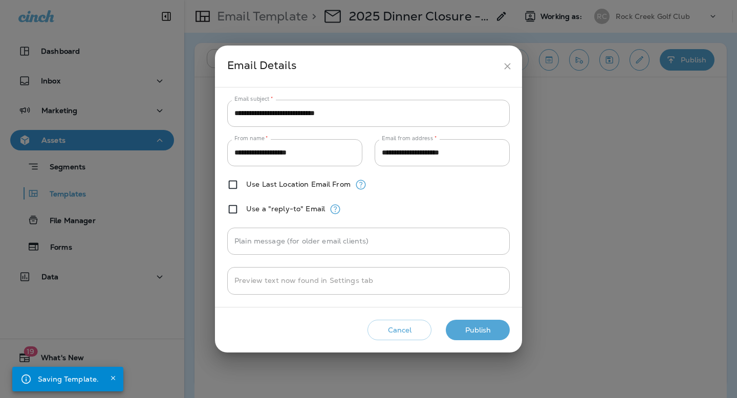
click at [470, 329] on button "Publish" at bounding box center [478, 330] width 64 height 21
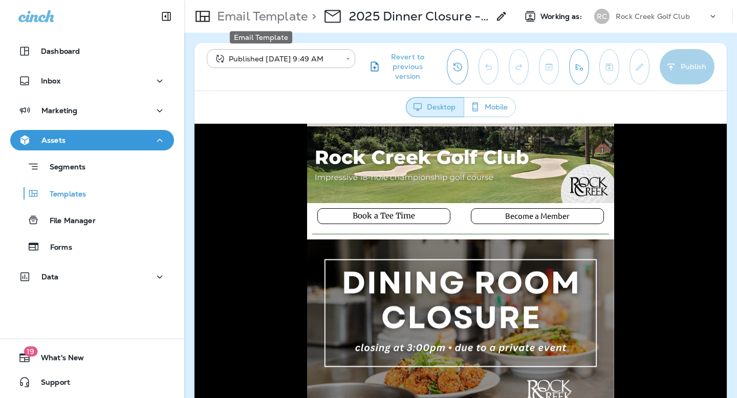
click at [264, 22] on p "Email Template" at bounding box center [260, 16] width 95 height 15
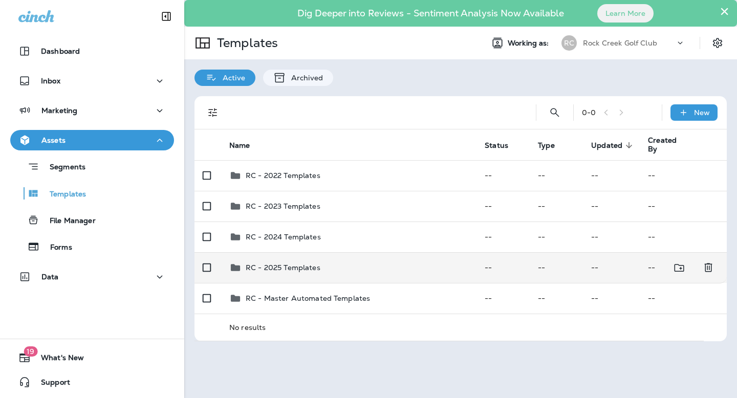
click at [305, 264] on p "RC - 2025 Templates" at bounding box center [283, 268] width 75 height 8
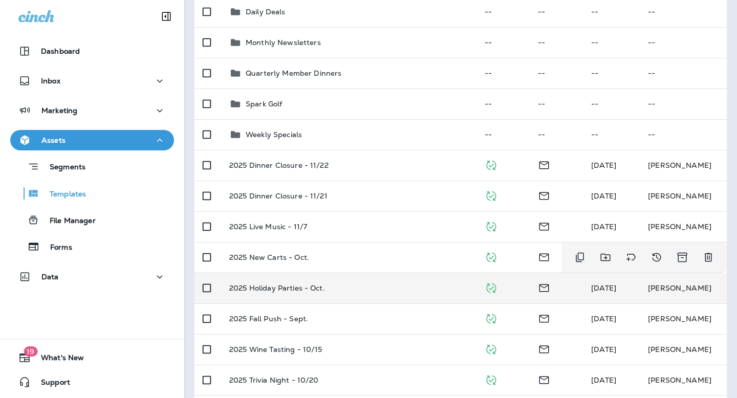
scroll to position [162, 0]
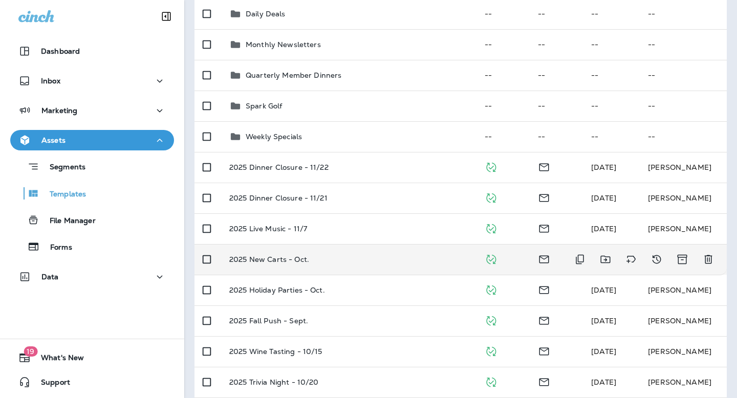
click at [347, 261] on div "2025 New Carts - Oct." at bounding box center [348, 259] width 239 height 8
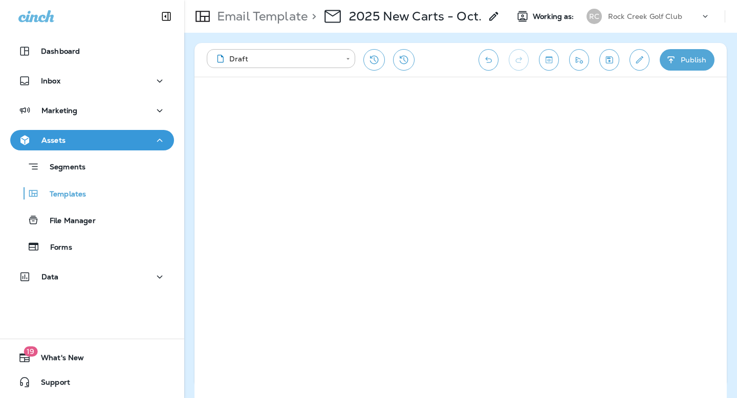
click at [642, 55] on icon "Edit details" at bounding box center [639, 60] width 11 height 10
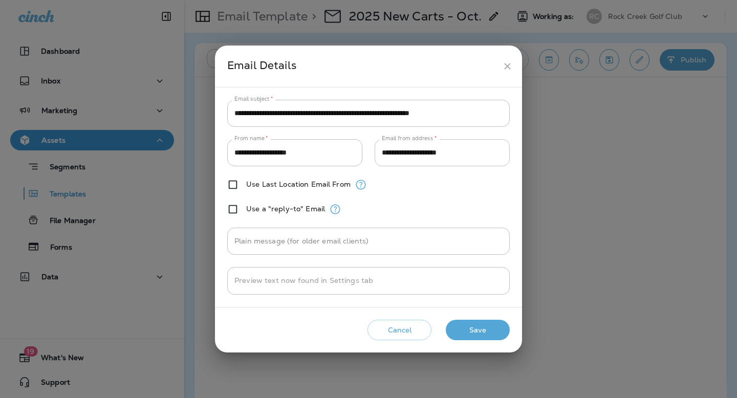
click at [462, 142] on input "**********" at bounding box center [442, 152] width 135 height 27
paste input "*"
type input "**********"
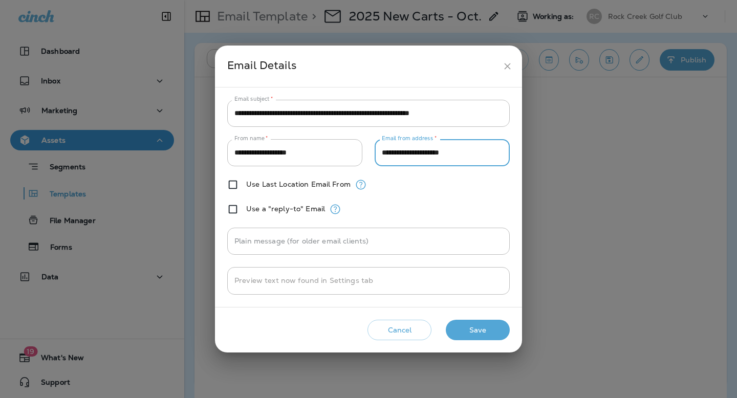
click at [485, 325] on button "Save" at bounding box center [478, 330] width 64 height 21
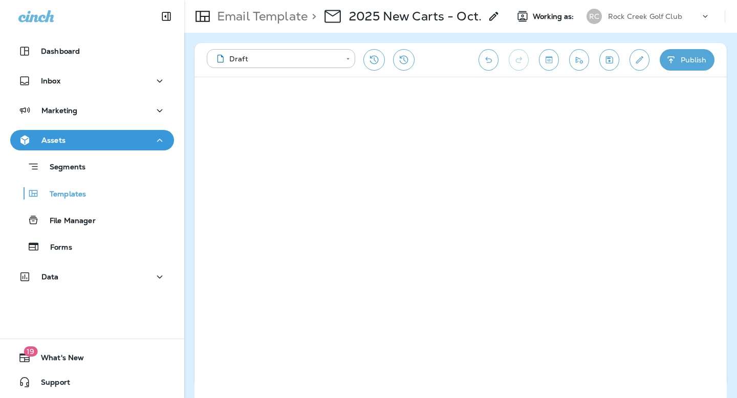
click at [679, 66] on button "Publish" at bounding box center [687, 59] width 55 height 21
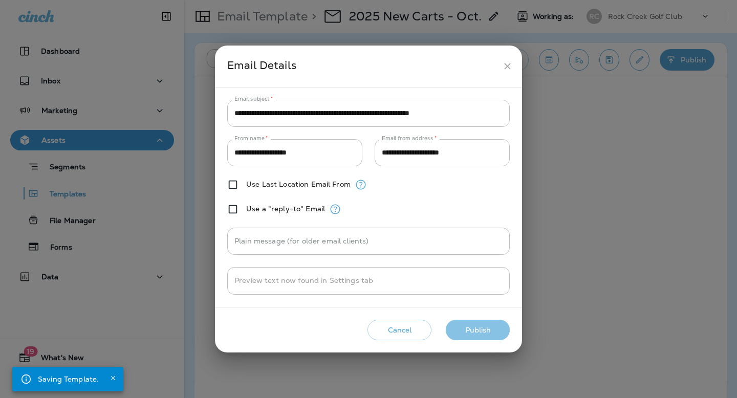
click at [498, 329] on button "Publish" at bounding box center [478, 330] width 64 height 21
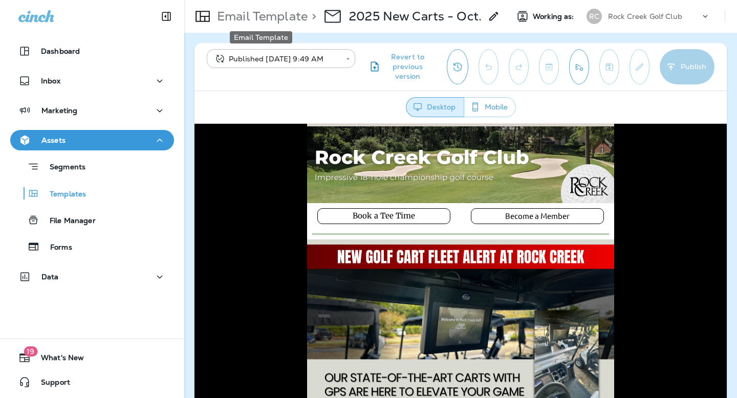
click at [270, 15] on p "Email Template" at bounding box center [260, 16] width 95 height 15
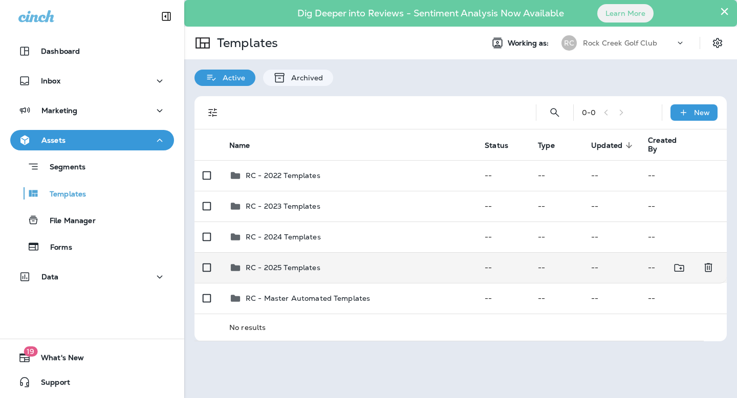
click at [278, 274] on td "RC - 2025 Templates" at bounding box center [348, 267] width 255 height 31
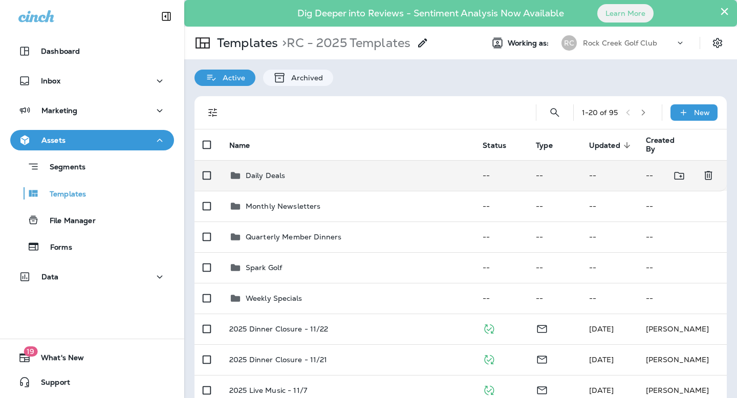
click at [282, 179] on p "Daily Deals" at bounding box center [266, 175] width 40 height 8
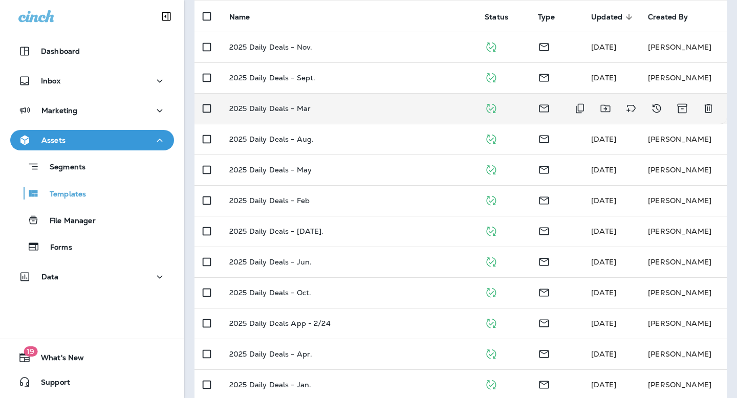
scroll to position [141, 0]
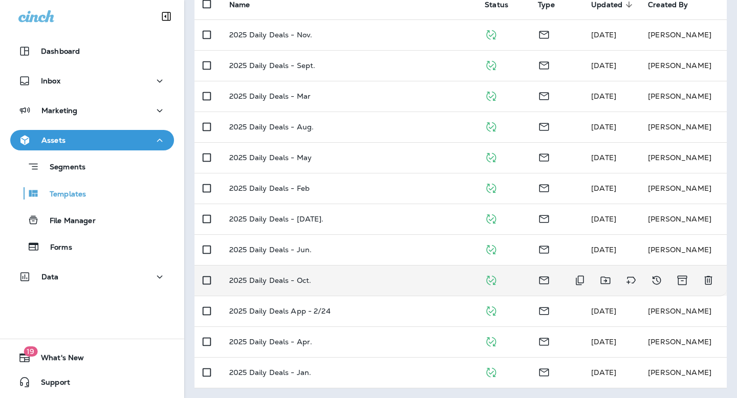
click at [306, 283] on p "2025 Daily Deals - Oct." at bounding box center [270, 280] width 82 height 8
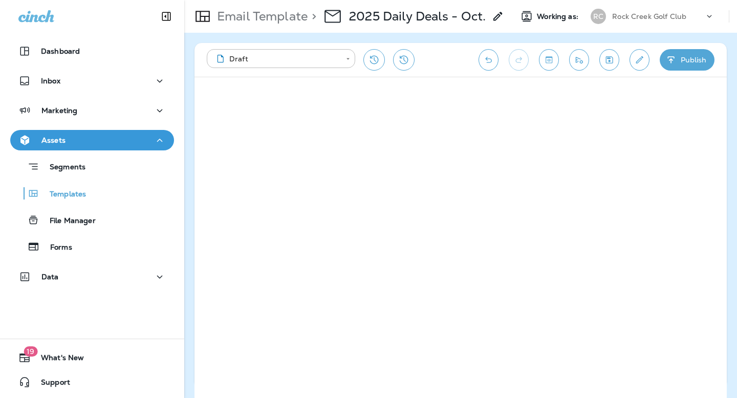
click at [636, 60] on icon "Edit details" at bounding box center [639, 60] width 11 height 10
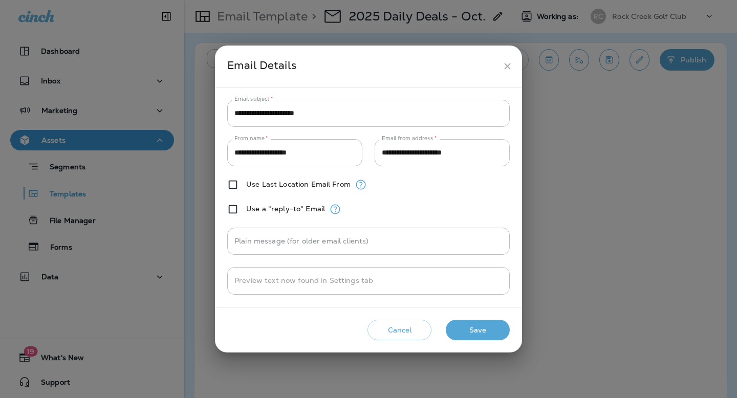
click at [479, 153] on input "**********" at bounding box center [442, 152] width 135 height 27
click at [505, 64] on icon "close" at bounding box center [507, 66] width 11 height 11
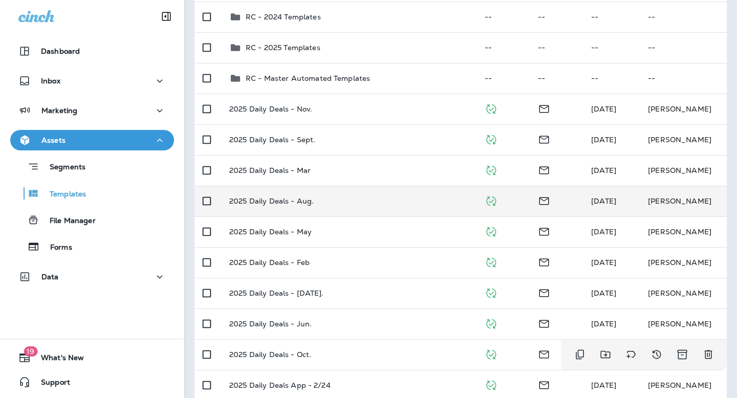
scroll to position [219, 0]
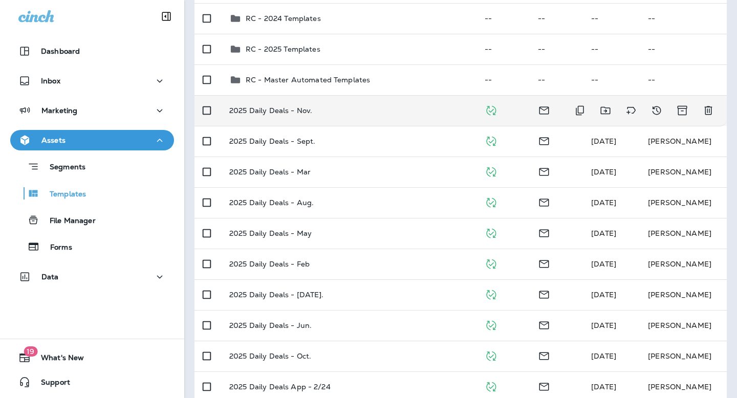
click at [309, 119] on td "2025 Daily Deals - Nov." at bounding box center [348, 110] width 255 height 31
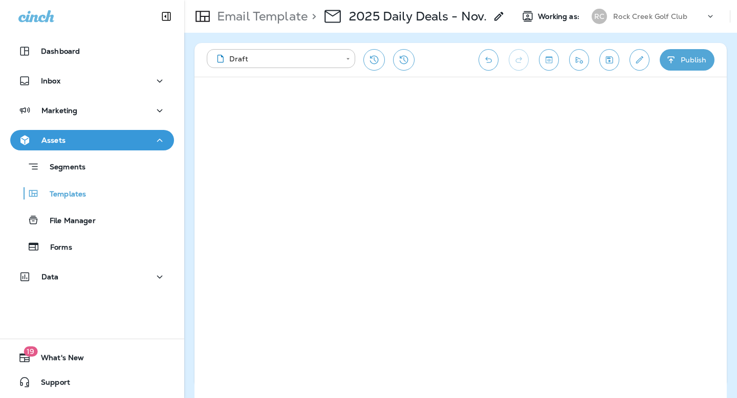
click at [630, 60] on button "Edit details" at bounding box center [640, 59] width 20 height 21
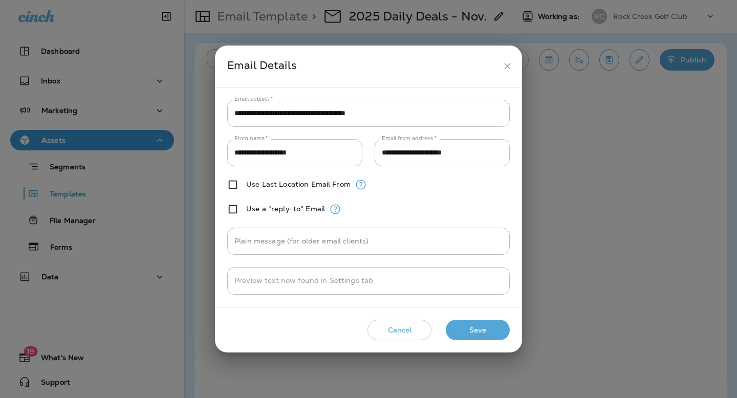
click at [508, 60] on button "close" at bounding box center [507, 66] width 19 height 19
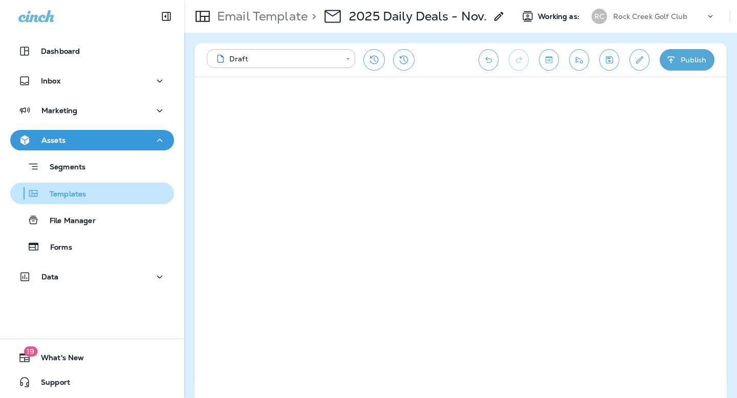
click at [92, 200] on div "Templates" at bounding box center [92, 193] width 156 height 15
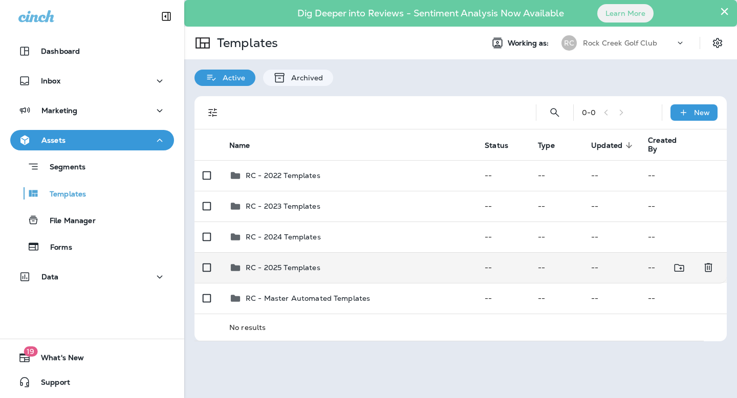
click at [300, 276] on td "RC - 2025 Templates" at bounding box center [348, 267] width 255 height 31
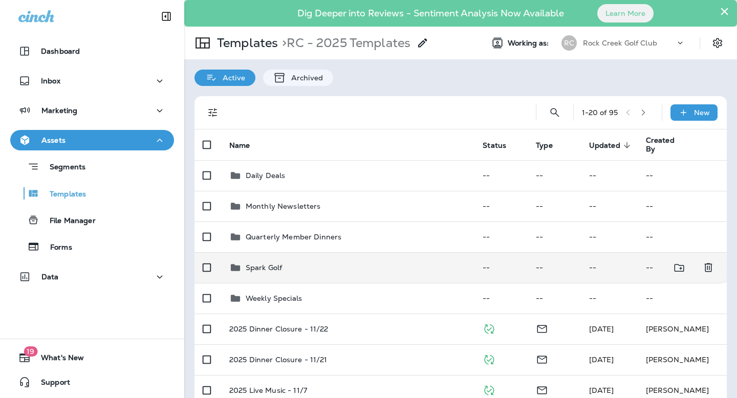
click at [289, 272] on div "Spark Golf" at bounding box center [347, 268] width 237 height 12
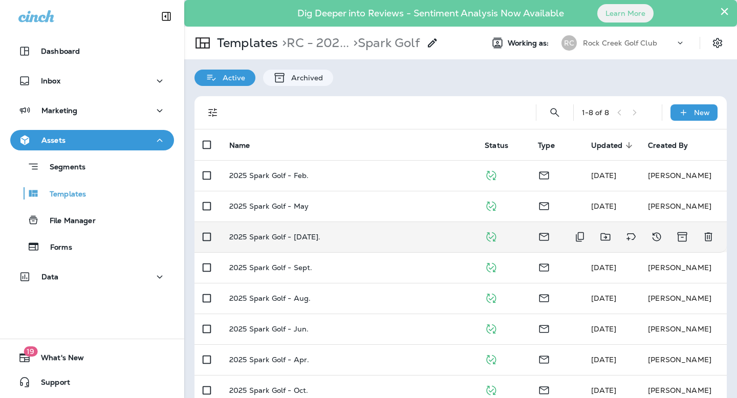
scroll to position [18, 0]
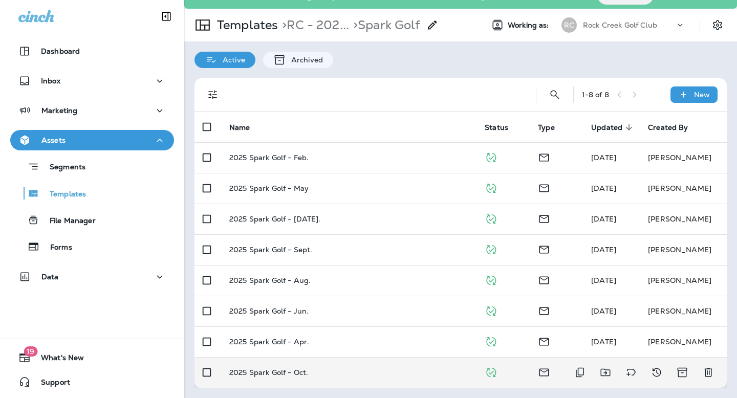
click at [279, 365] on td "2025 Spark Golf - Oct." at bounding box center [348, 372] width 255 height 31
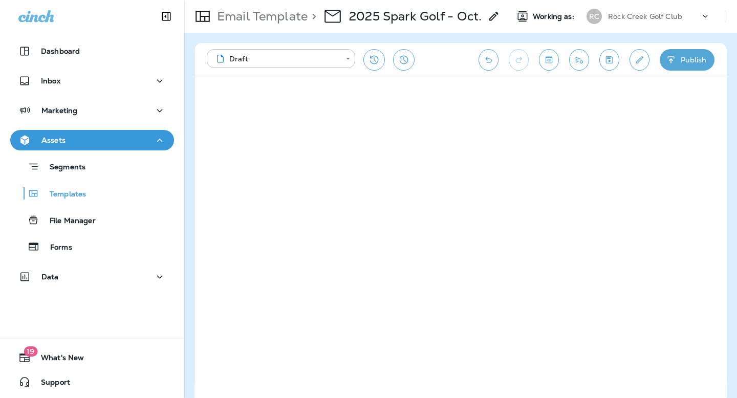
click at [635, 61] on icon "Edit details" at bounding box center [639, 60] width 11 height 10
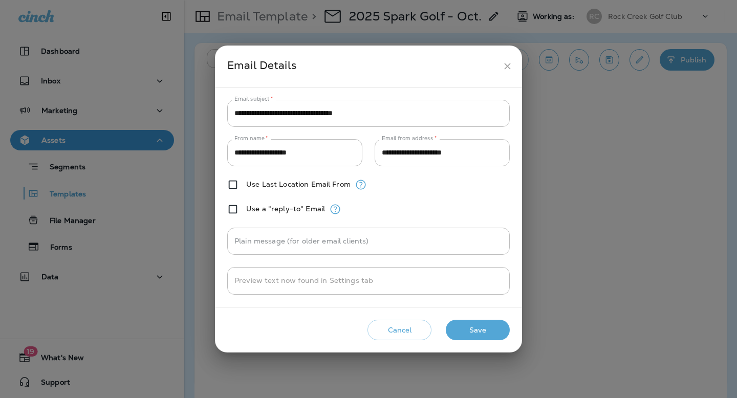
click at [460, 148] on input "**********" at bounding box center [442, 152] width 135 height 27
click at [504, 67] on icon "close" at bounding box center [507, 66] width 11 height 11
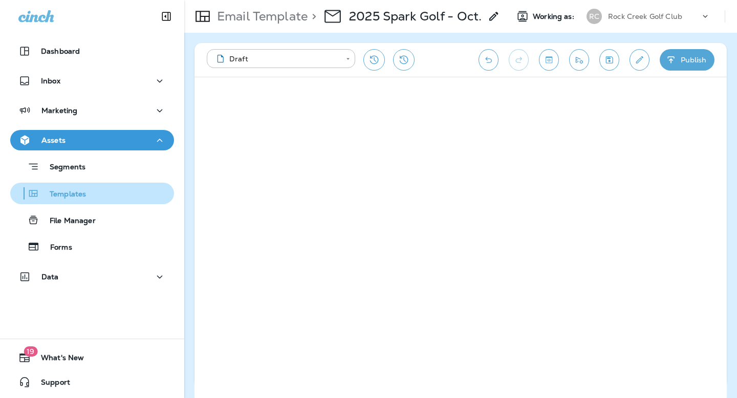
click at [86, 201] on button "Templates" at bounding box center [92, 193] width 164 height 21
